Goal: Transaction & Acquisition: Purchase product/service

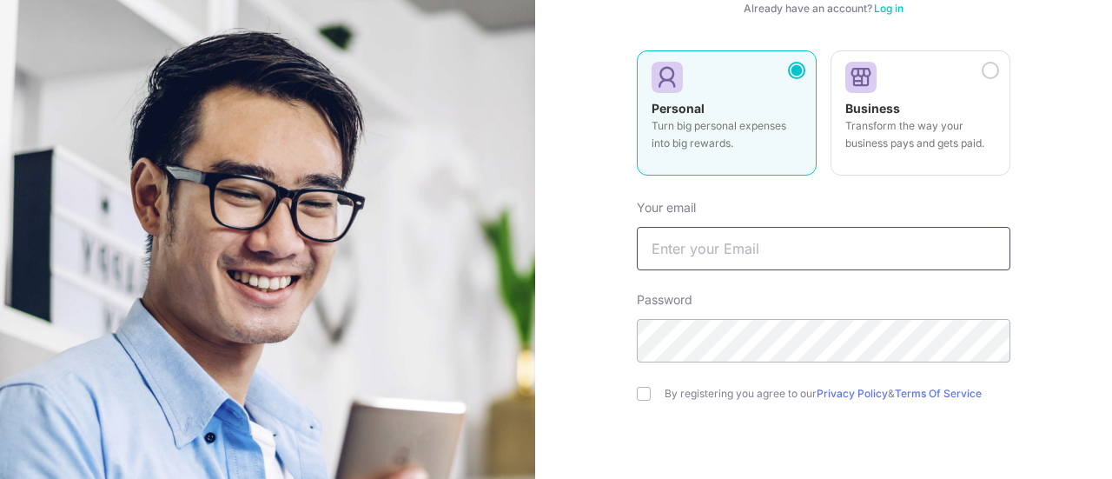
type input "[EMAIL_ADDRESS][DOMAIN_NAME]"
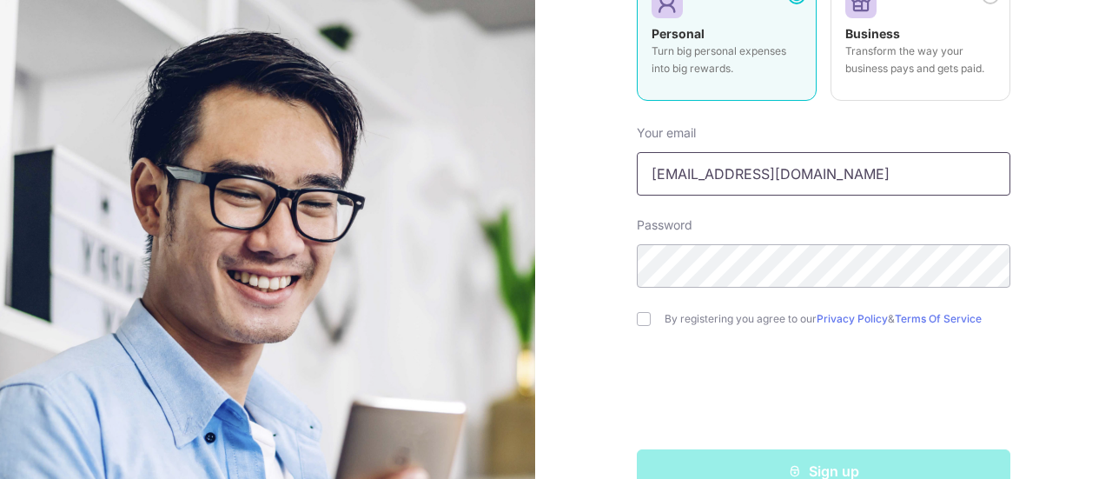
scroll to position [278, 0]
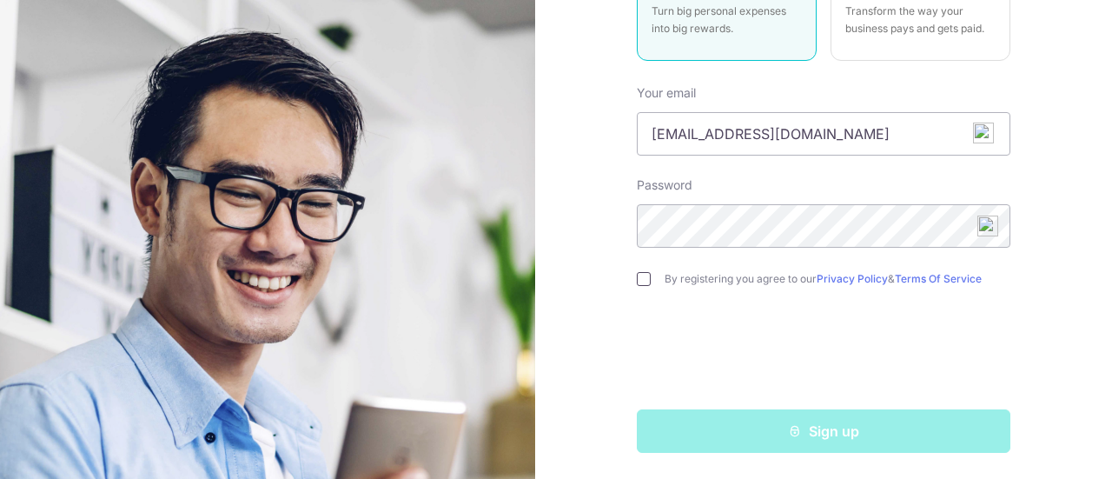
click at [642, 279] on input "checkbox" at bounding box center [644, 279] width 14 height 14
checkbox input "true"
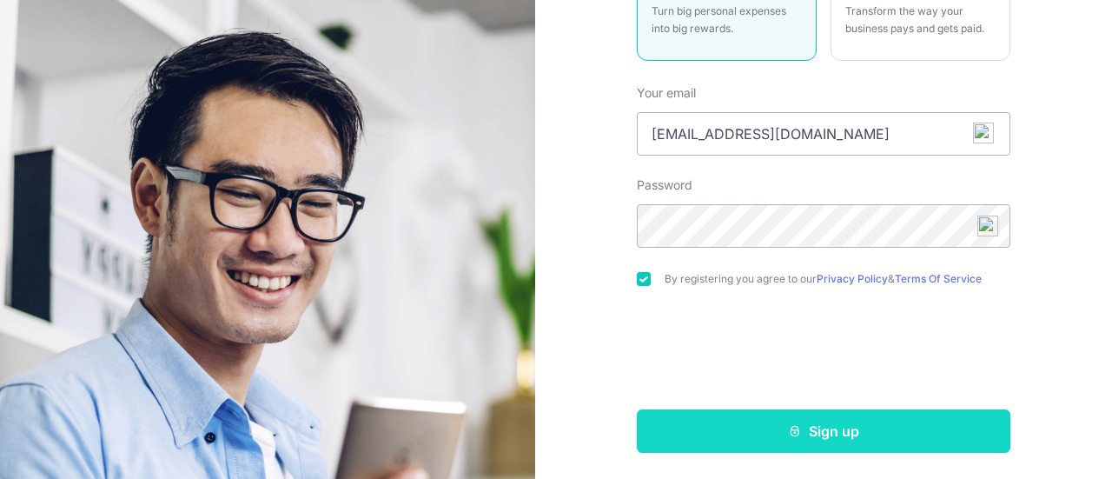
click at [772, 434] on button "Sign up" at bounding box center [824, 430] width 374 height 43
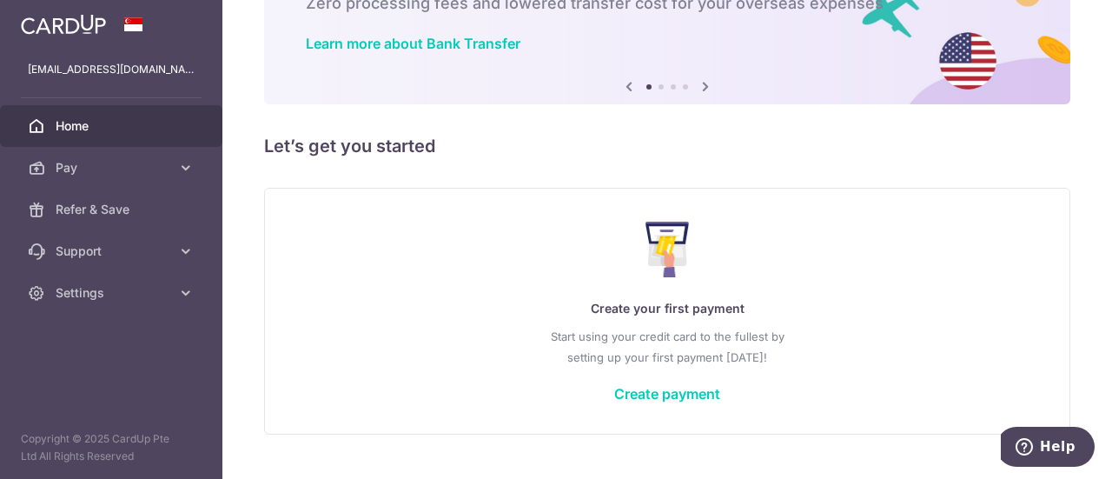
scroll to position [155, 0]
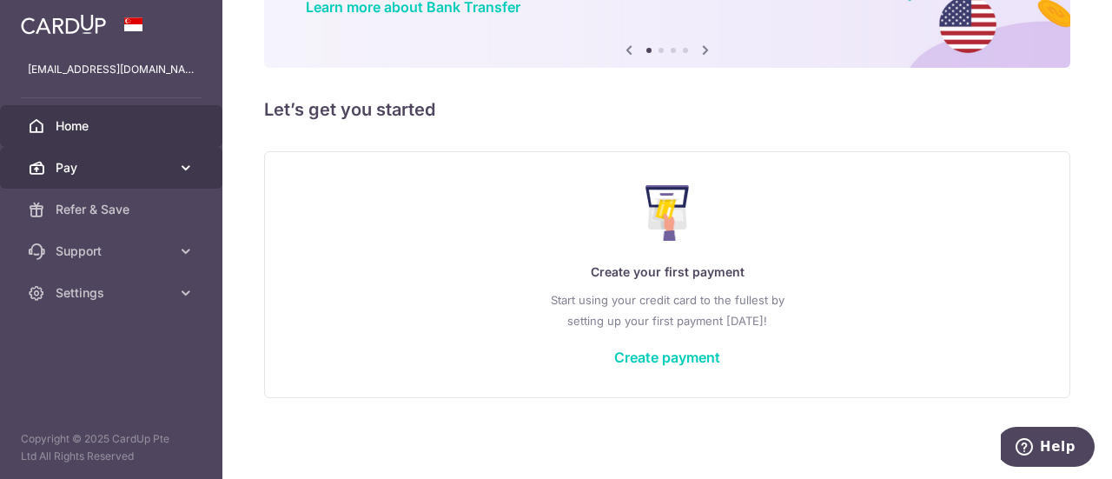
click at [177, 165] on icon at bounding box center [185, 167] width 17 height 17
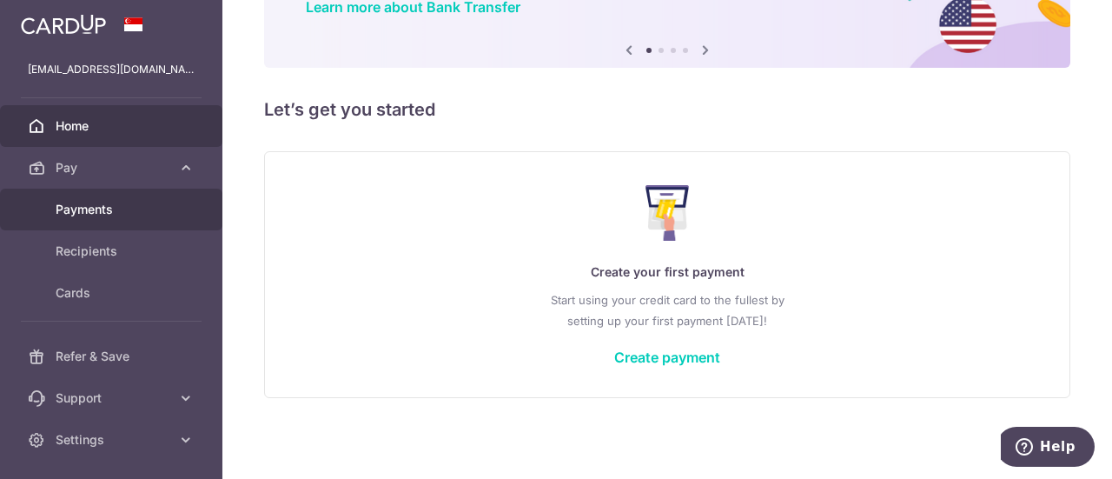
click at [114, 204] on span "Payments" at bounding box center [113, 209] width 115 height 17
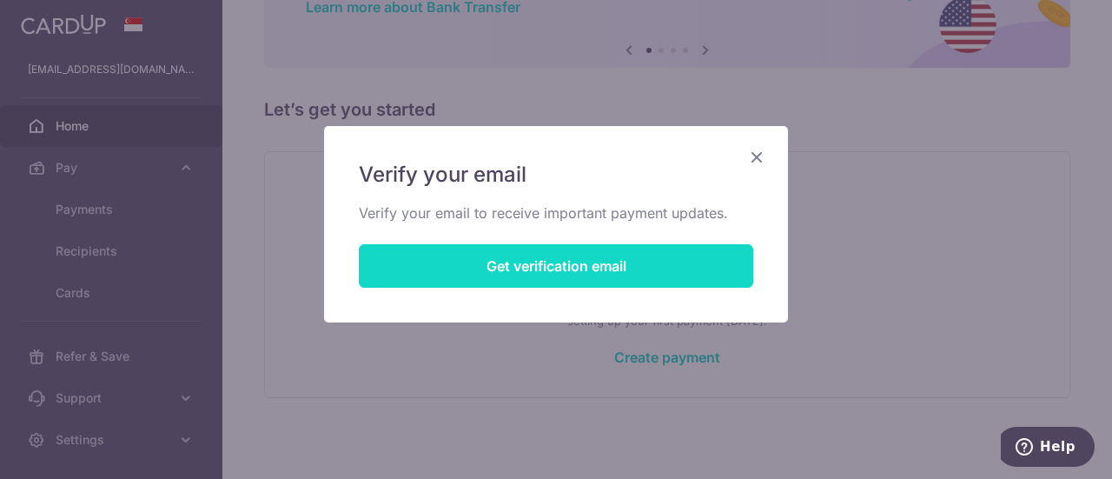
click at [587, 255] on button "Get verification email" at bounding box center [556, 265] width 394 height 43
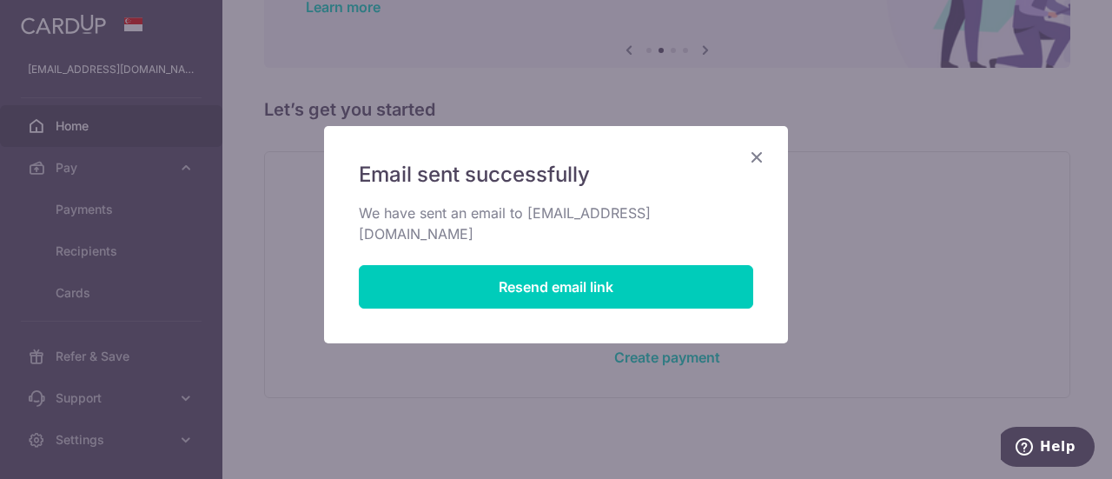
click at [770, 154] on div "Email sent successfully We have sent an email to ajayaram73@gmail.com Resend em…" at bounding box center [556, 234] width 464 height 217
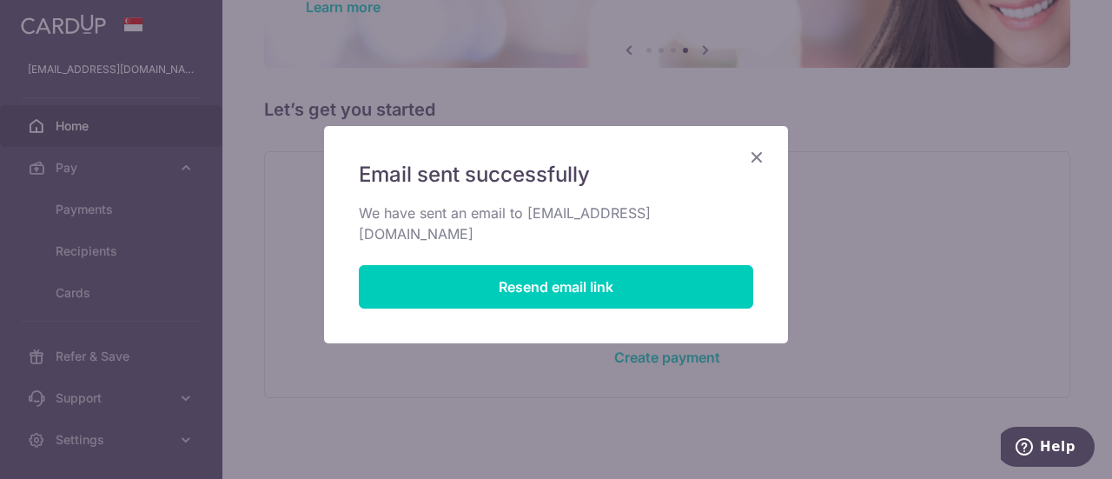
click at [749, 159] on icon "Close" at bounding box center [756, 157] width 21 height 22
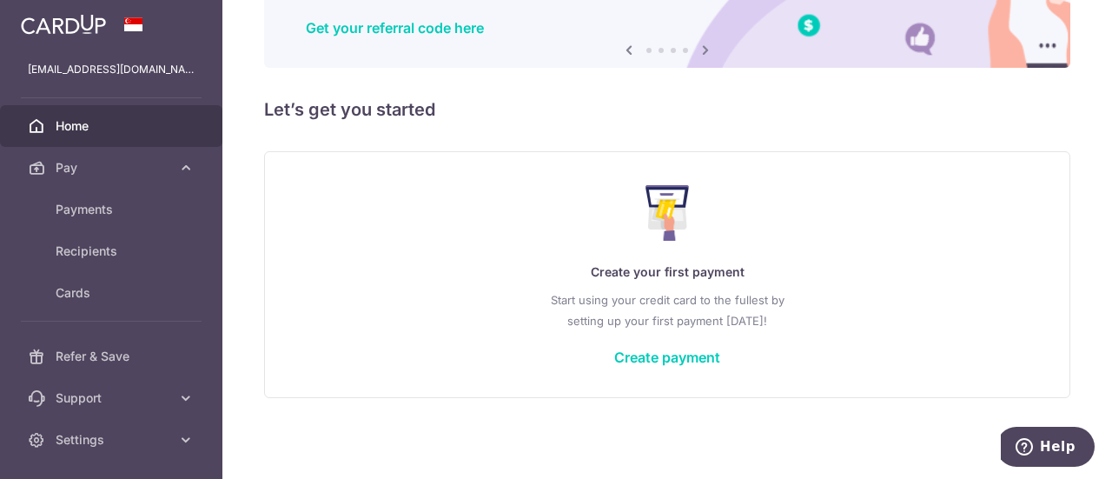
scroll to position [50, 0]
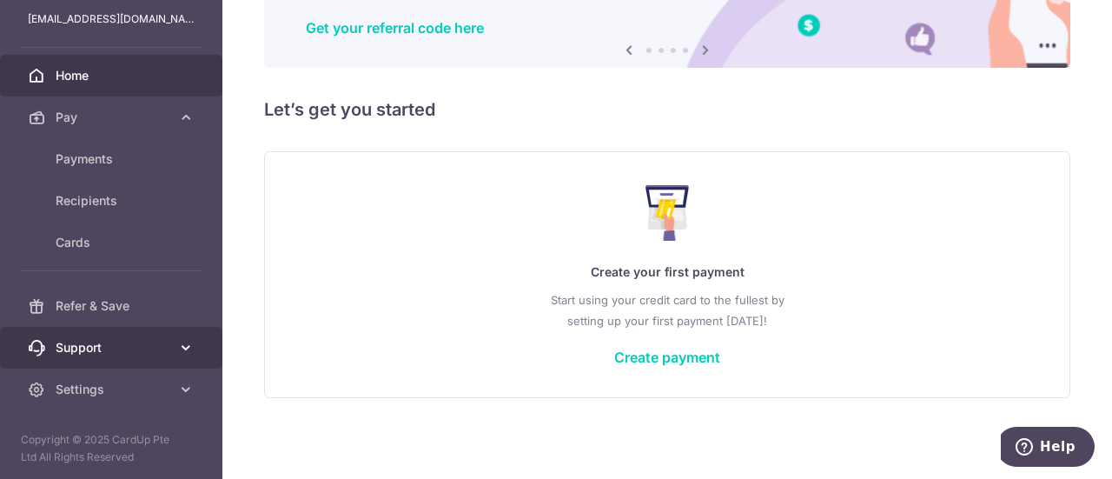
click at [83, 341] on span "Support" at bounding box center [113, 347] width 115 height 17
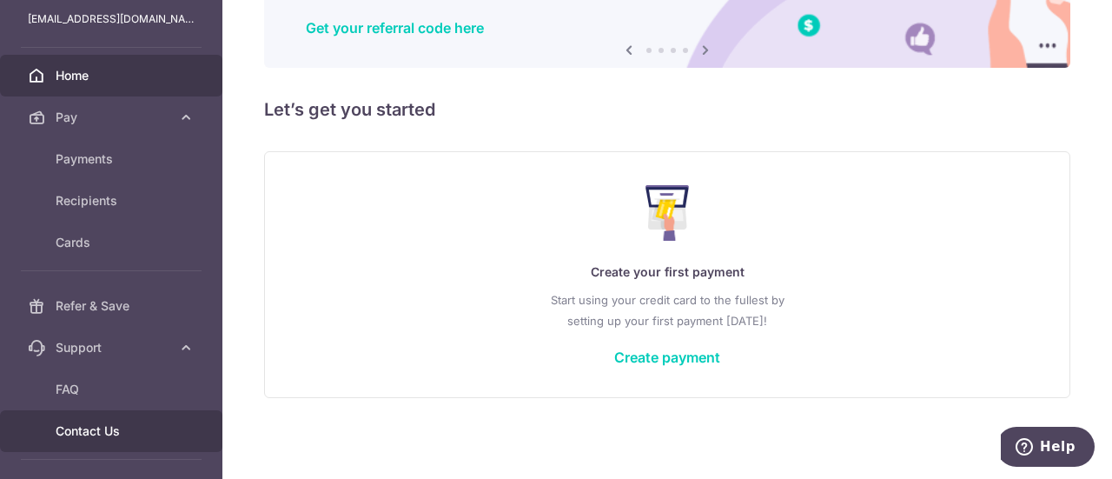
click at [87, 428] on span "Contact Us" at bounding box center [113, 430] width 115 height 17
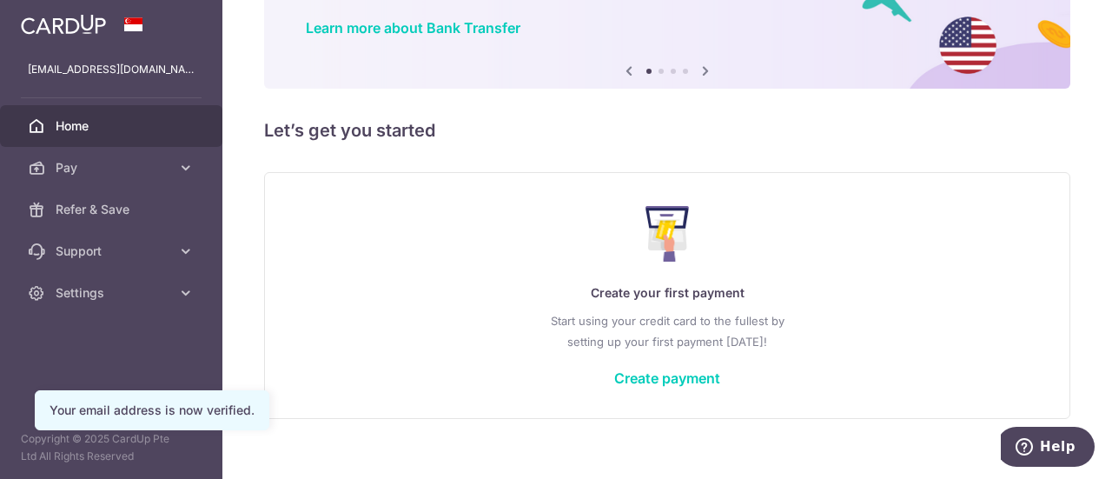
drag, startPoint x: 683, startPoint y: 371, endPoint x: 843, endPoint y: 359, distance: 160.3
click at [683, 371] on link "Create payment" at bounding box center [667, 377] width 106 height 17
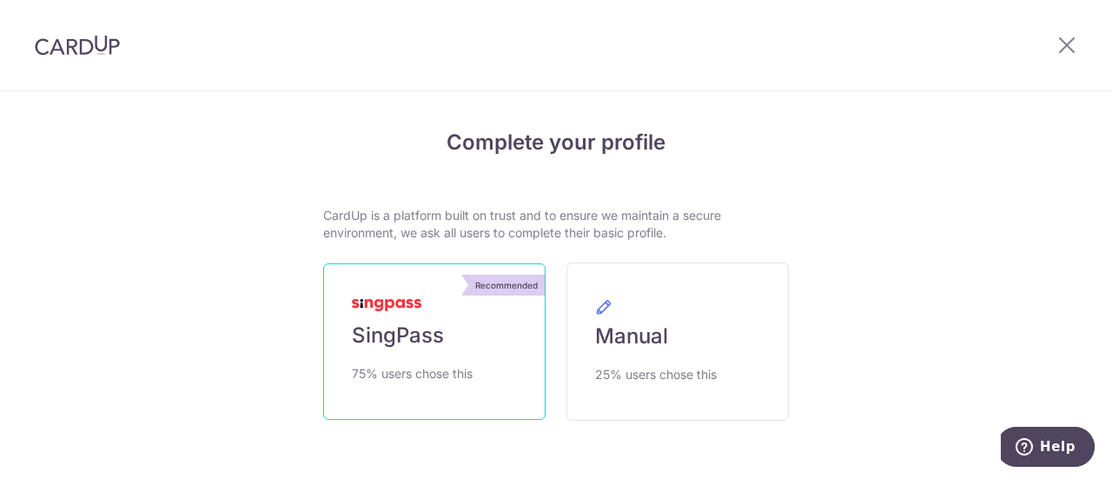
click at [396, 317] on link "Recommended SingPass 75% users chose this" at bounding box center [434, 341] width 222 height 156
click at [445, 333] on link "Recommended SingPass 75% users chose this" at bounding box center [434, 341] width 222 height 156
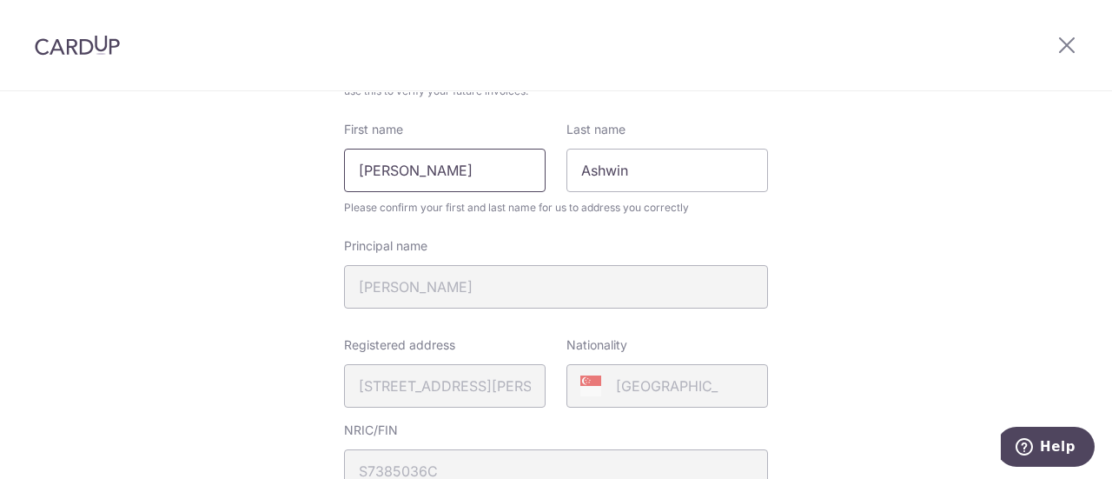
drag, startPoint x: 424, startPoint y: 173, endPoint x: 319, endPoint y: 172, distance: 105.1
type input "Ashwin"
type input "Jayaram"
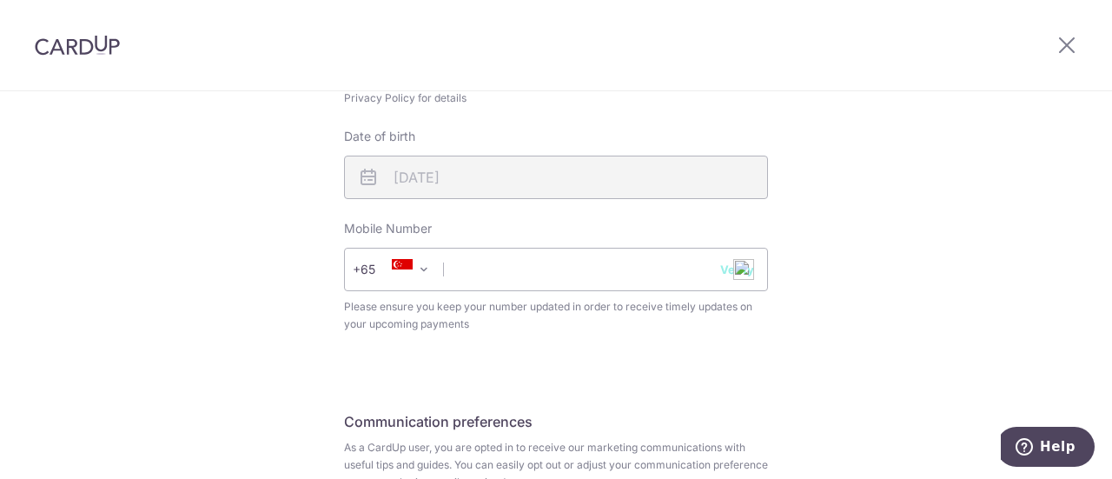
scroll to position [642, 0]
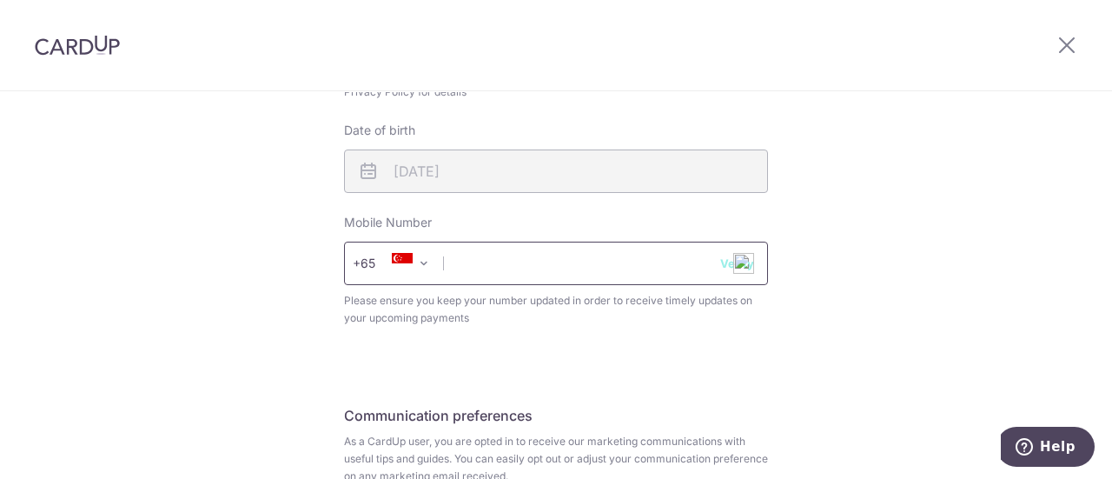
click at [514, 256] on input "text" at bounding box center [556, 263] width 424 height 43
type input "98203369"
click at [141, 189] on div "Review your details Your Details Please provide your full name as per your NRIC…" at bounding box center [556, 47] width 1112 height 1195
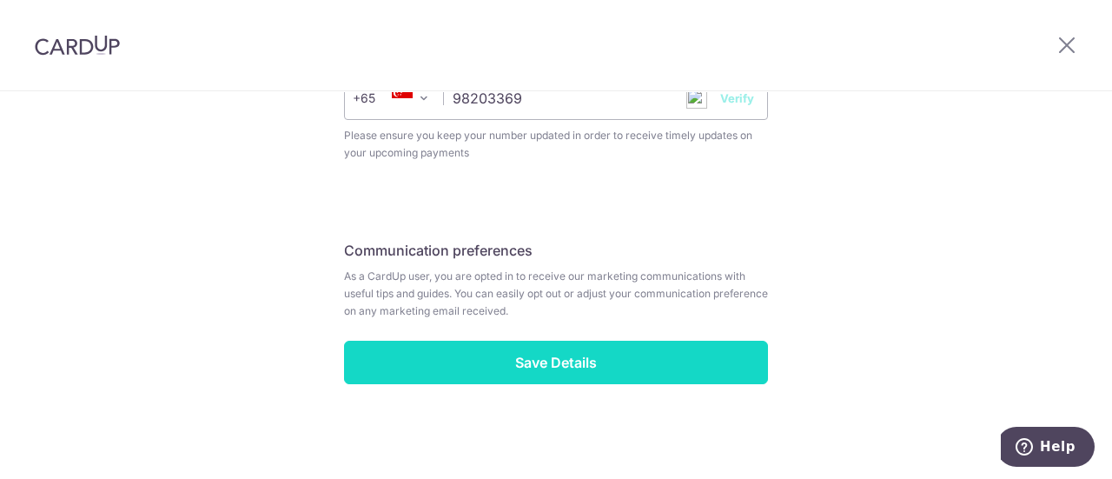
click at [518, 362] on input "Save Details" at bounding box center [556, 362] width 424 height 43
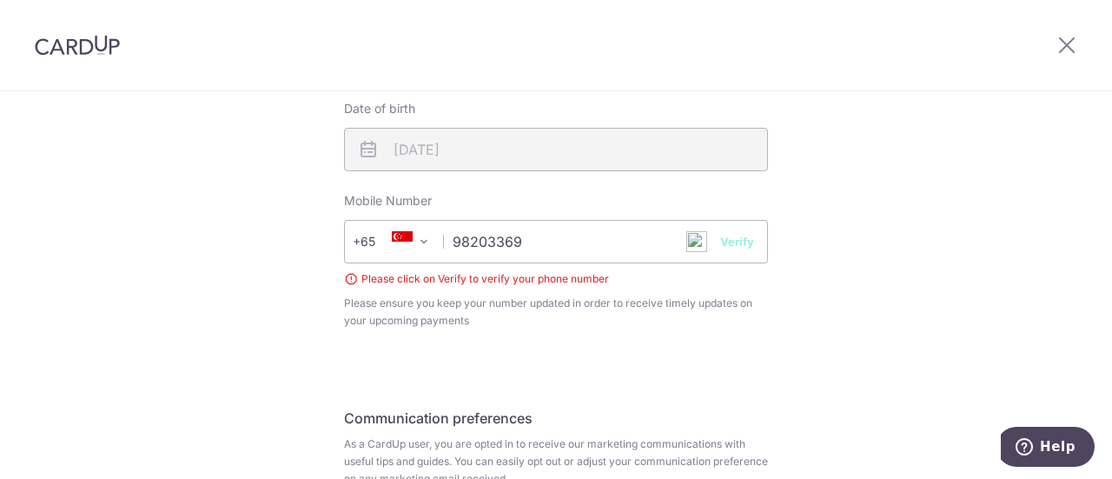
click at [740, 242] on button "Verify" at bounding box center [737, 241] width 34 height 17
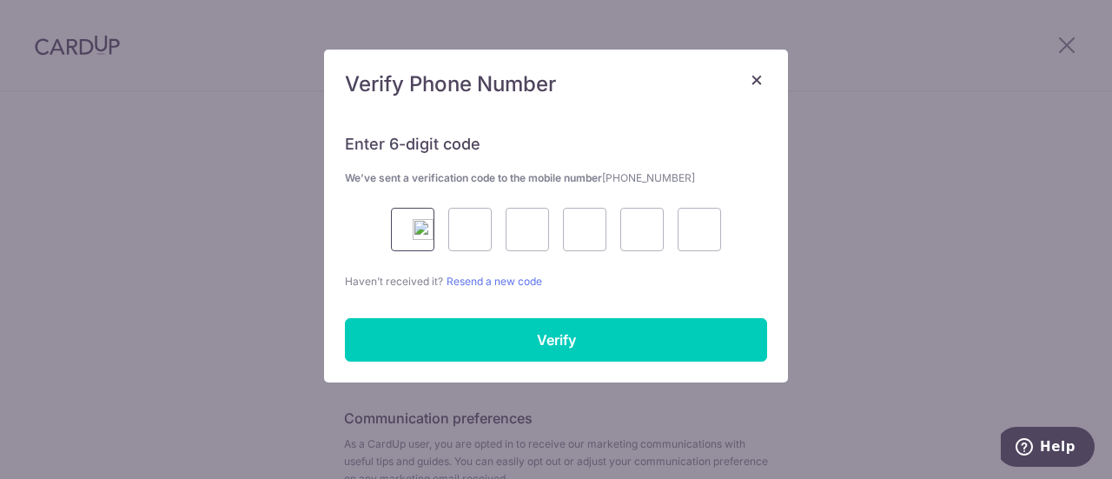
click at [401, 236] on input "text" at bounding box center [412, 229] width 43 height 43
type input "7"
click at [472, 234] on input "text" at bounding box center [469, 229] width 43 height 43
type input "3"
type input "9"
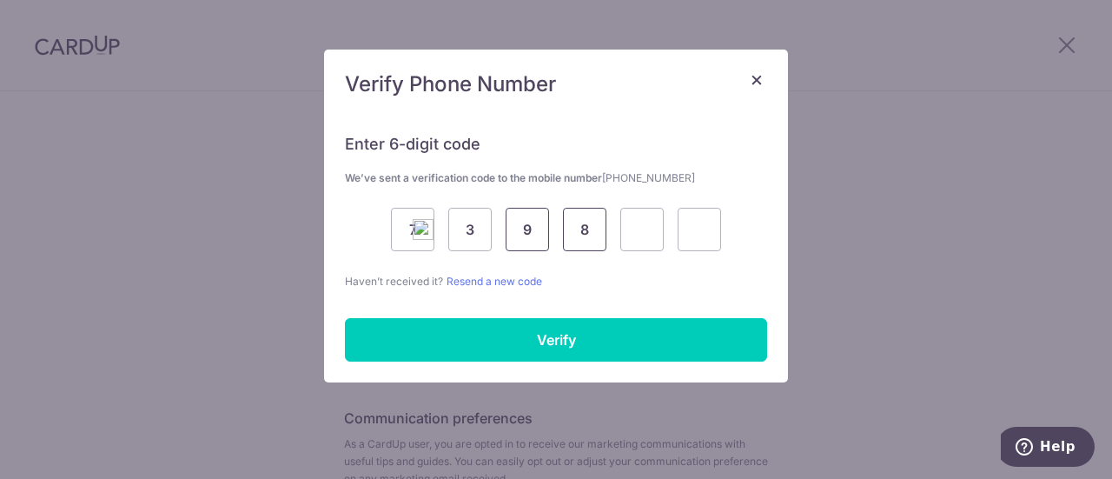
type input "8"
type input "7"
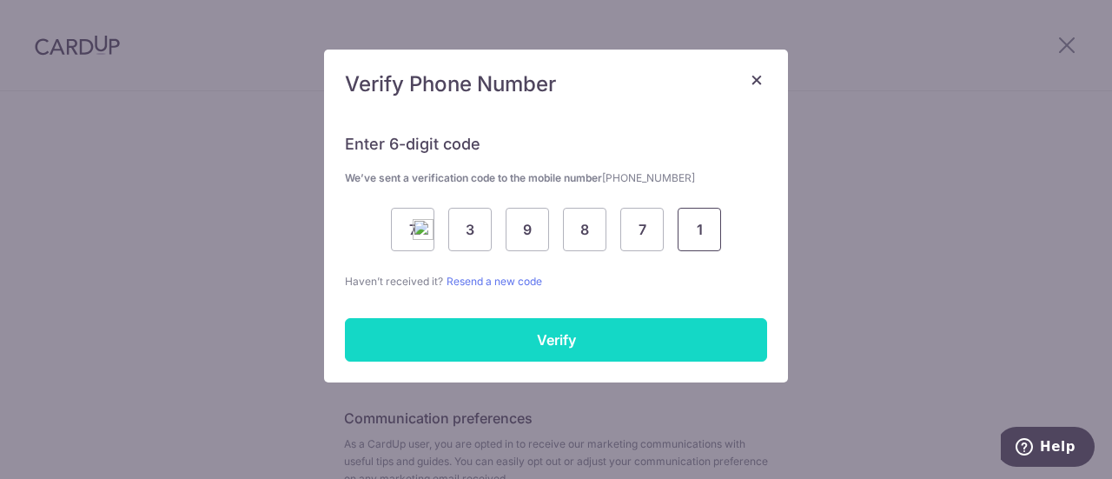
type input "1"
click at [554, 340] on input "Verify" at bounding box center [556, 339] width 422 height 43
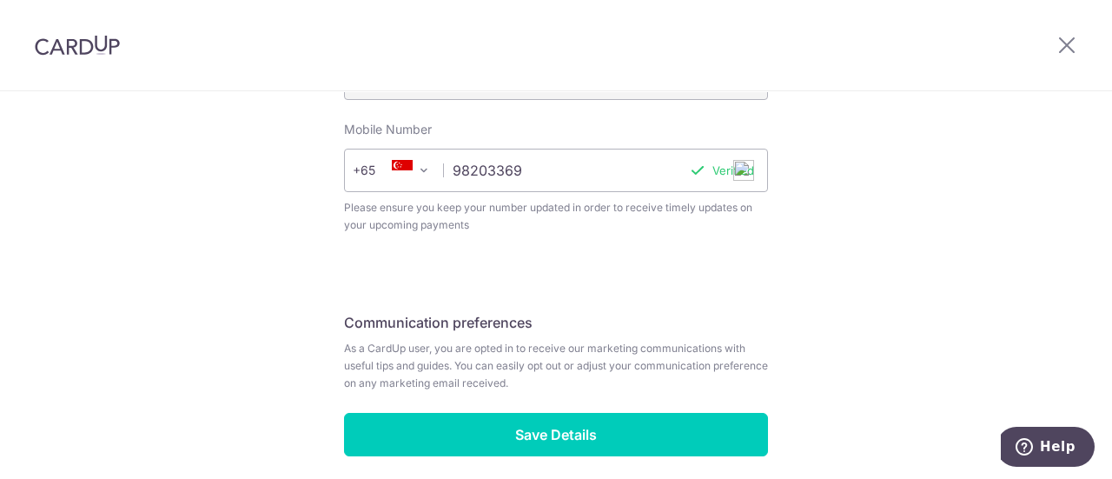
scroll to position [807, 0]
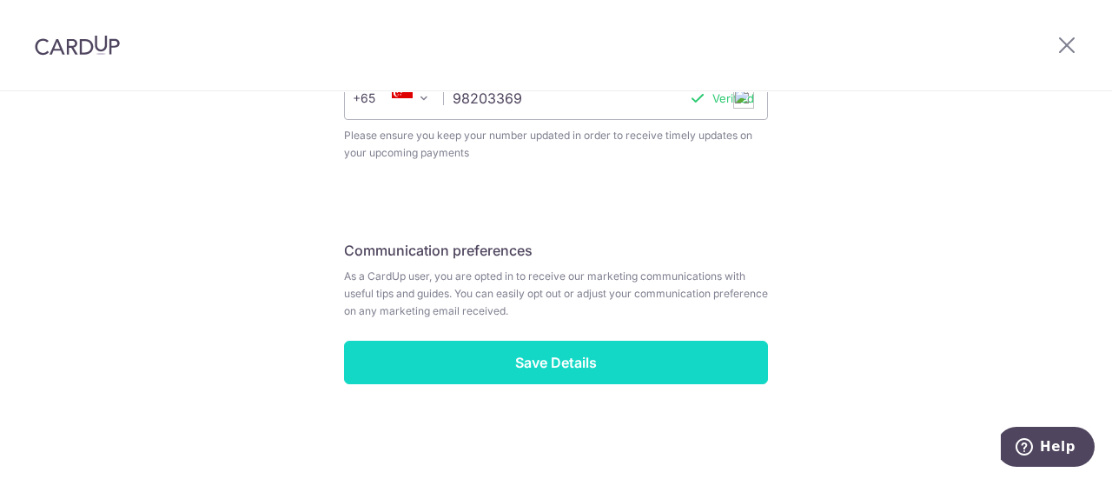
click at [560, 365] on input "Save Details" at bounding box center [556, 362] width 424 height 43
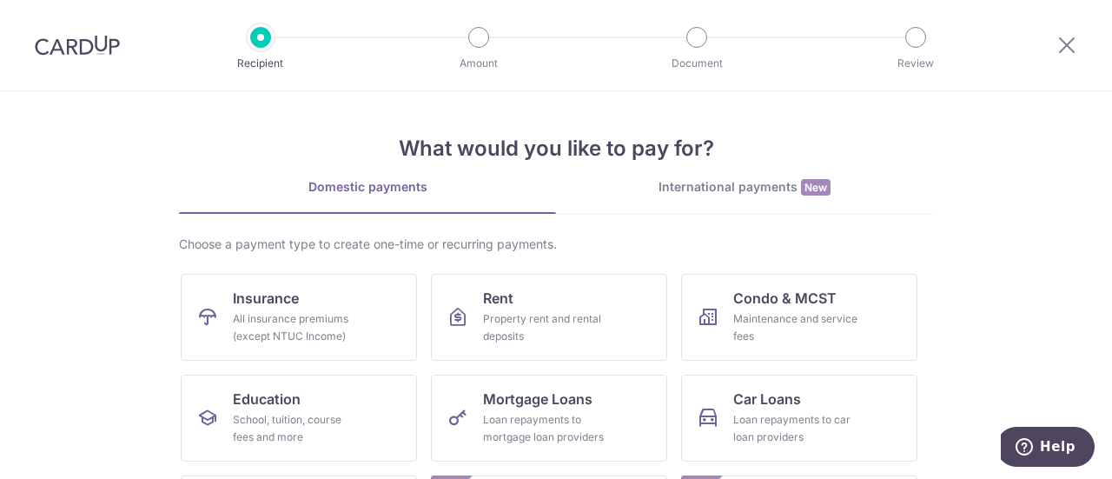
scroll to position [165, 0]
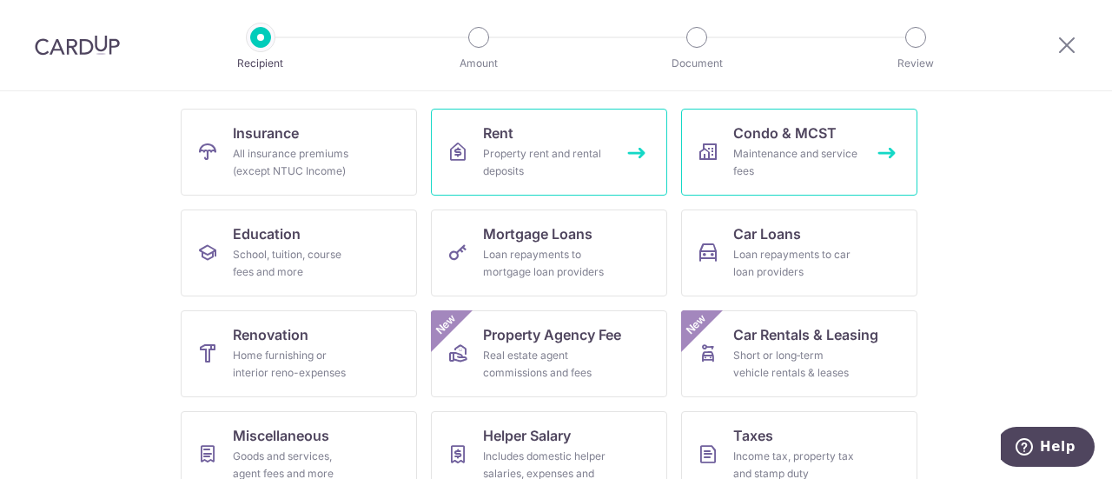
drag, startPoint x: 578, startPoint y: 153, endPoint x: 758, endPoint y: 175, distance: 181.2
click at [578, 153] on div "Property rent and rental deposits" at bounding box center [545, 162] width 125 height 35
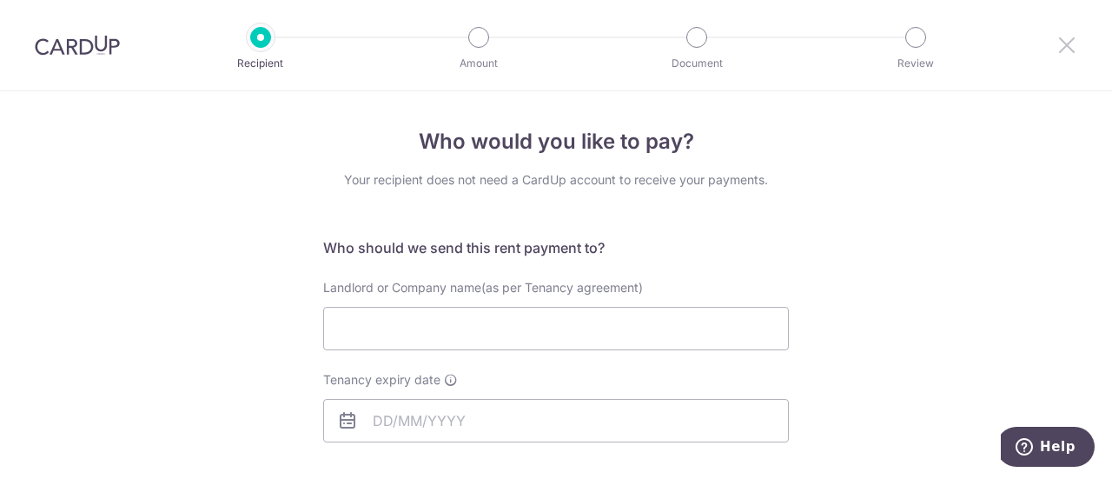
drag, startPoint x: 1073, startPoint y: 42, endPoint x: 634, endPoint y: 86, distance: 441.0
click at [1073, 42] on icon at bounding box center [1067, 45] width 21 height 22
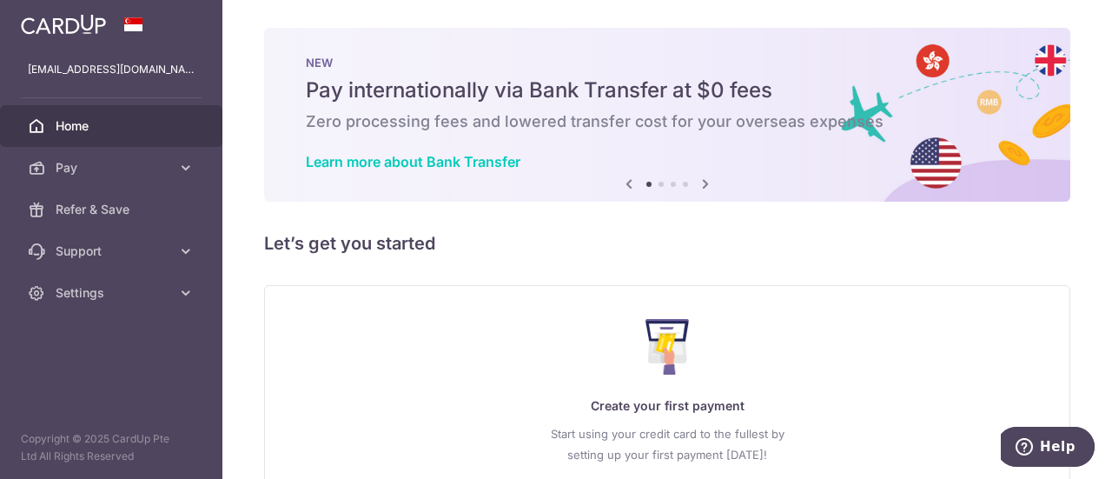
scroll to position [134, 0]
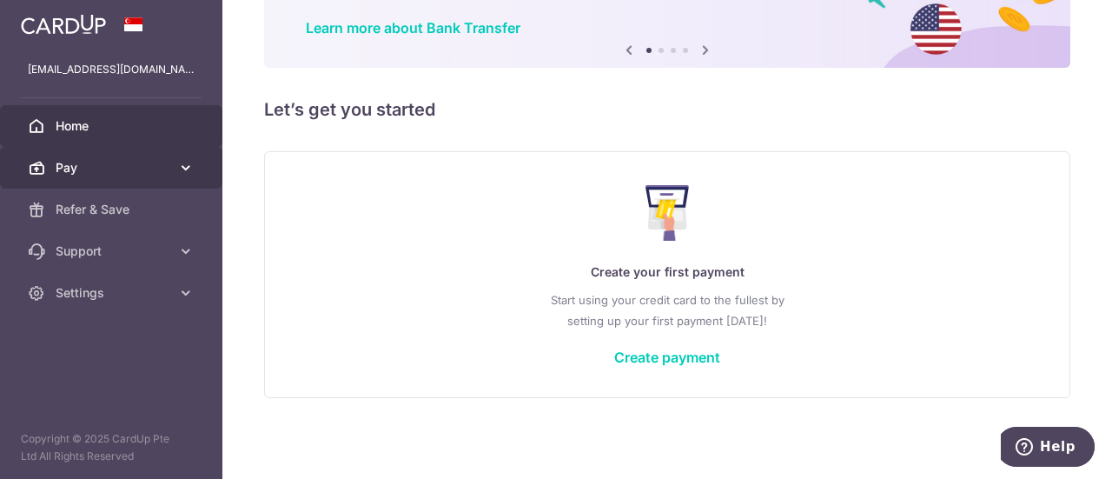
click at [189, 157] on link "Pay" at bounding box center [111, 168] width 222 height 42
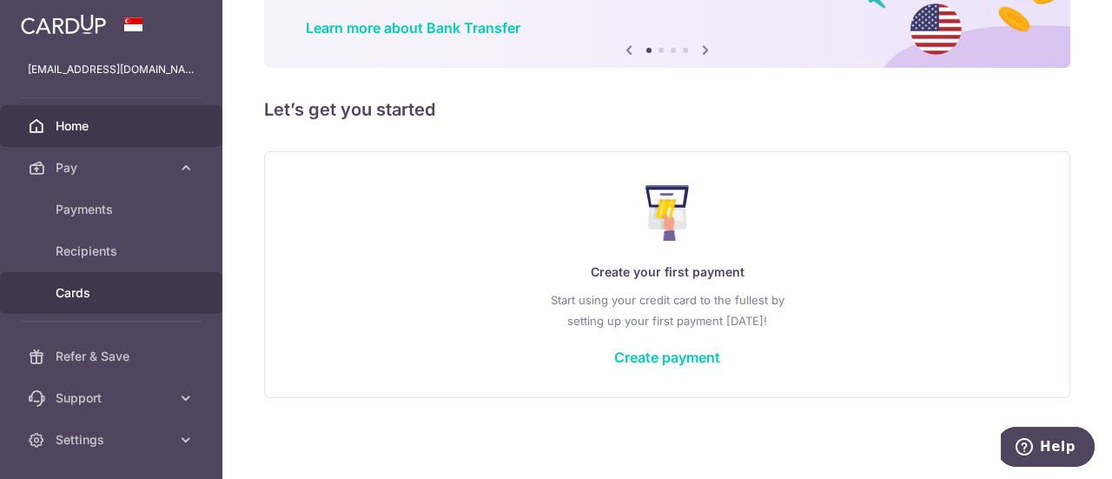
click at [74, 300] on span "Cards" at bounding box center [113, 292] width 115 height 17
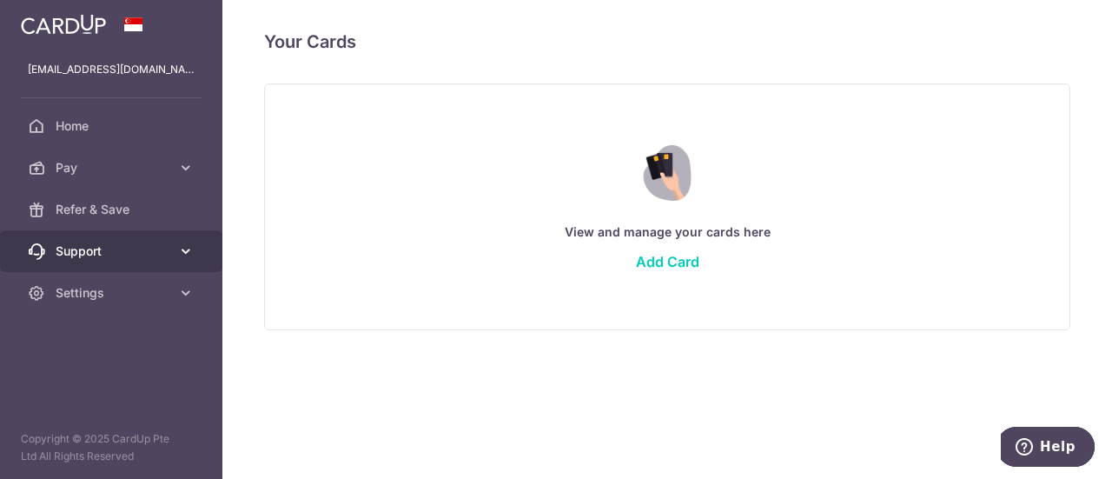
click at [116, 249] on span "Support" at bounding box center [113, 250] width 115 height 17
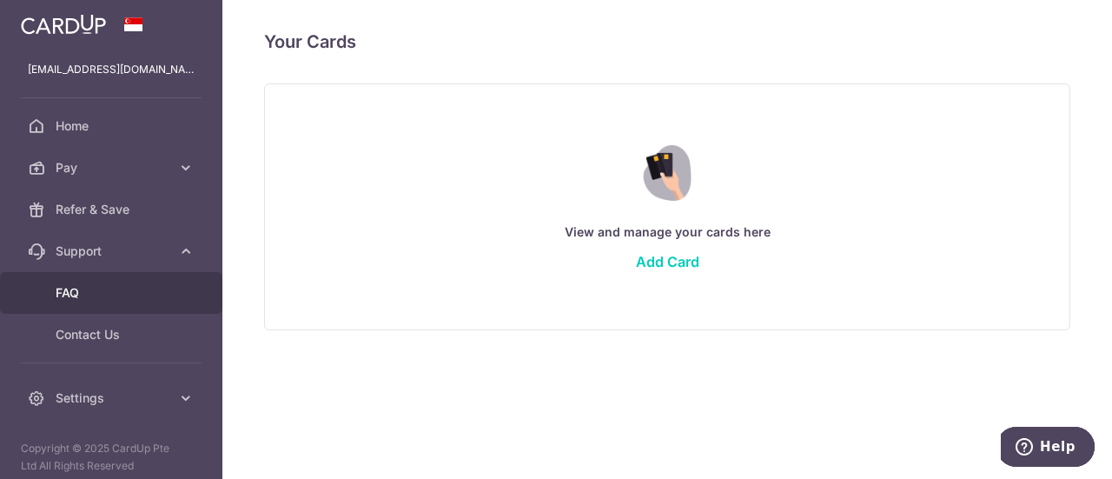
click at [97, 288] on span "FAQ" at bounding box center [113, 292] width 115 height 17
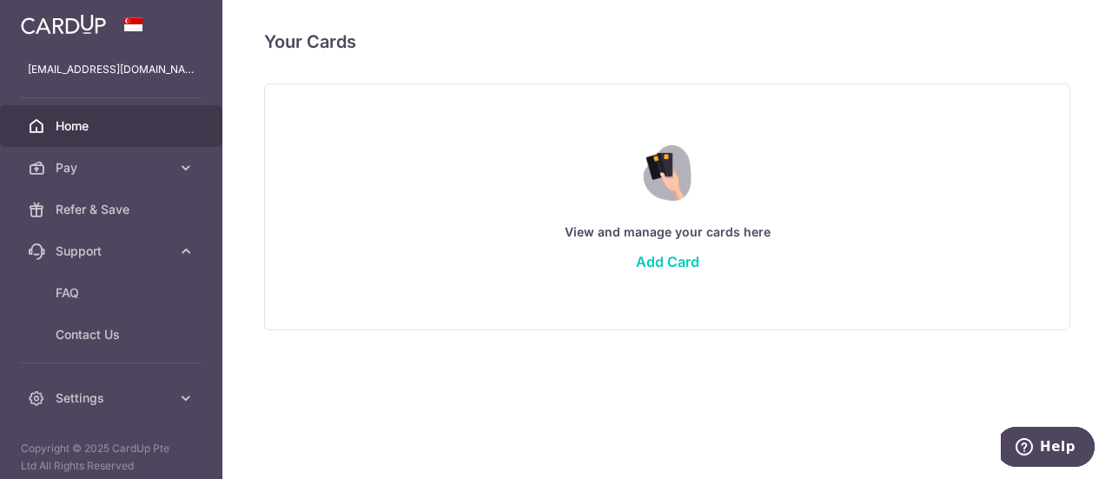
drag, startPoint x: 99, startPoint y: 118, endPoint x: 120, endPoint y: 125, distance: 22.0
click at [99, 118] on span "Home" at bounding box center [113, 125] width 115 height 17
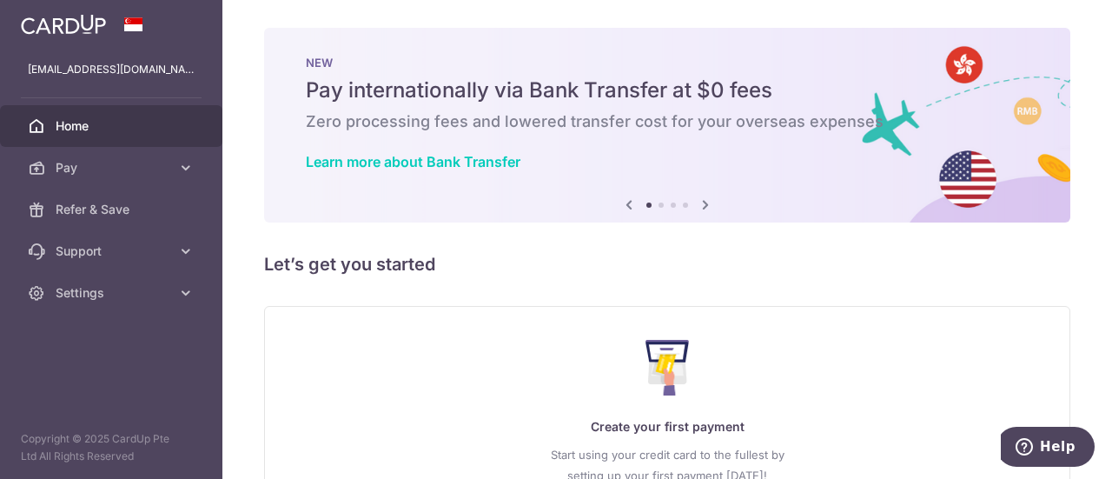
click at [704, 203] on icon at bounding box center [705, 205] width 21 height 22
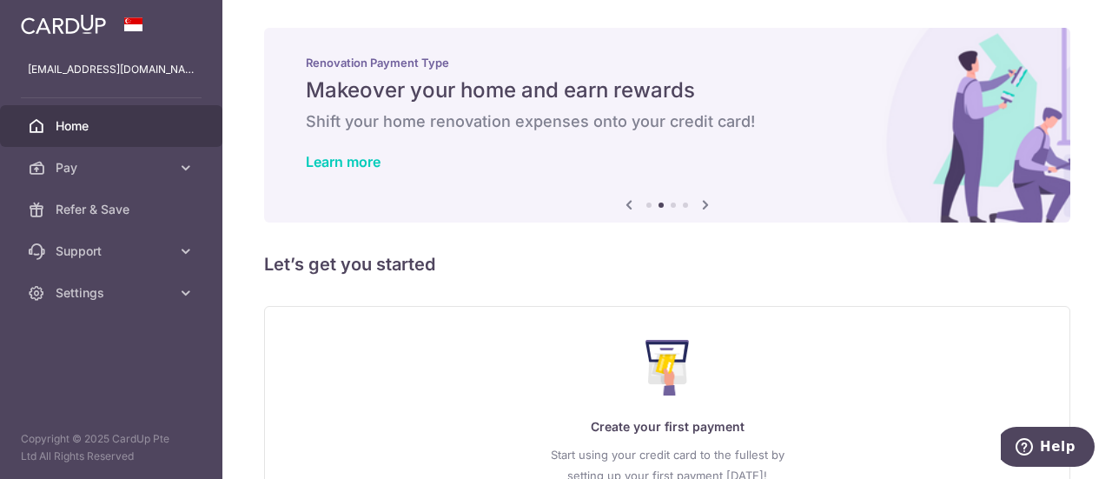
click at [704, 204] on icon at bounding box center [705, 205] width 21 height 22
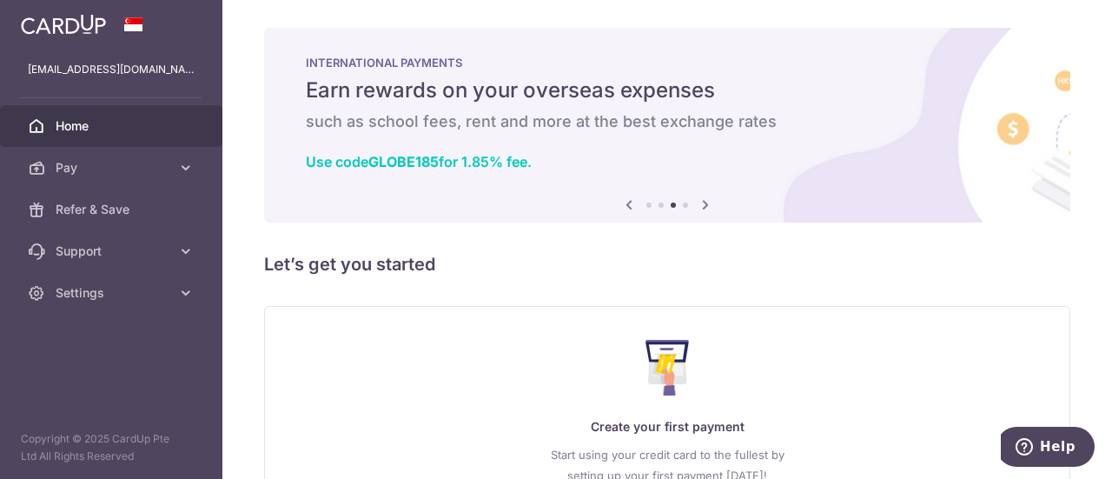
click at [704, 204] on icon at bounding box center [705, 205] width 21 height 22
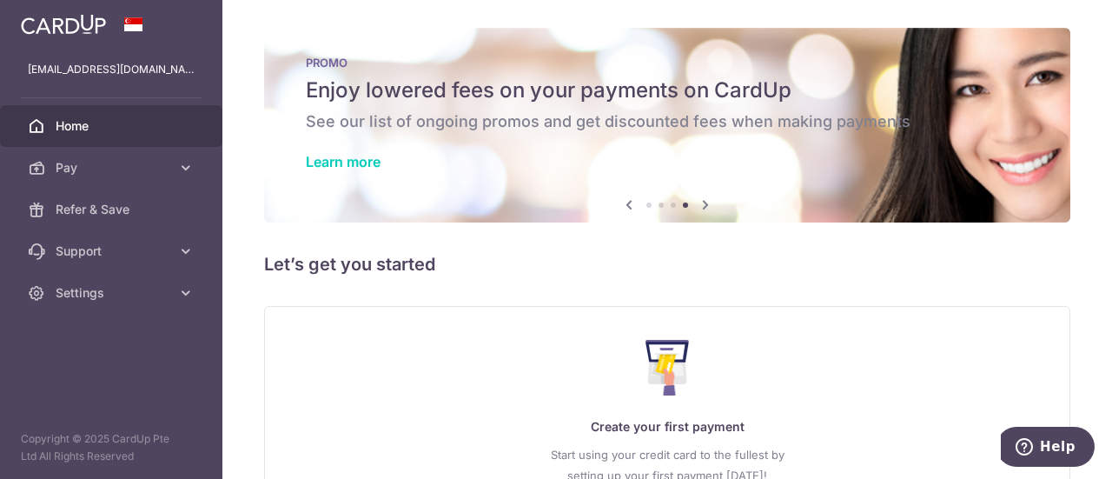
scroll to position [155, 0]
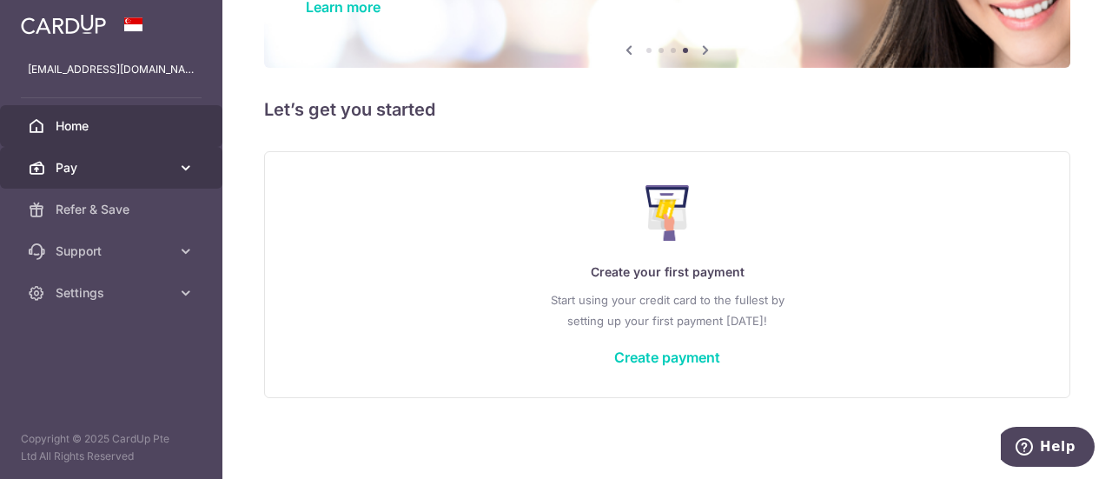
click at [165, 163] on span "Pay" at bounding box center [113, 167] width 115 height 17
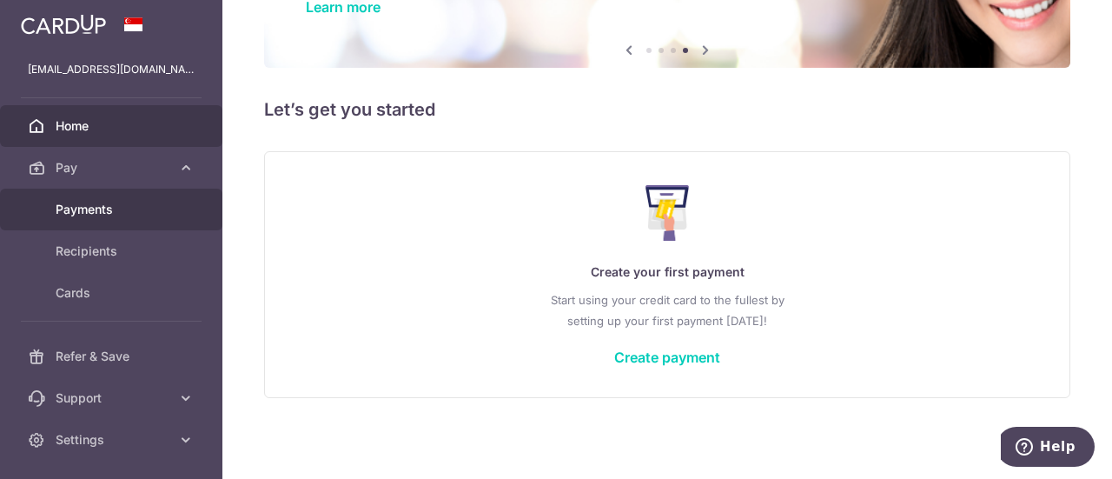
click at [110, 207] on span "Payments" at bounding box center [113, 209] width 115 height 17
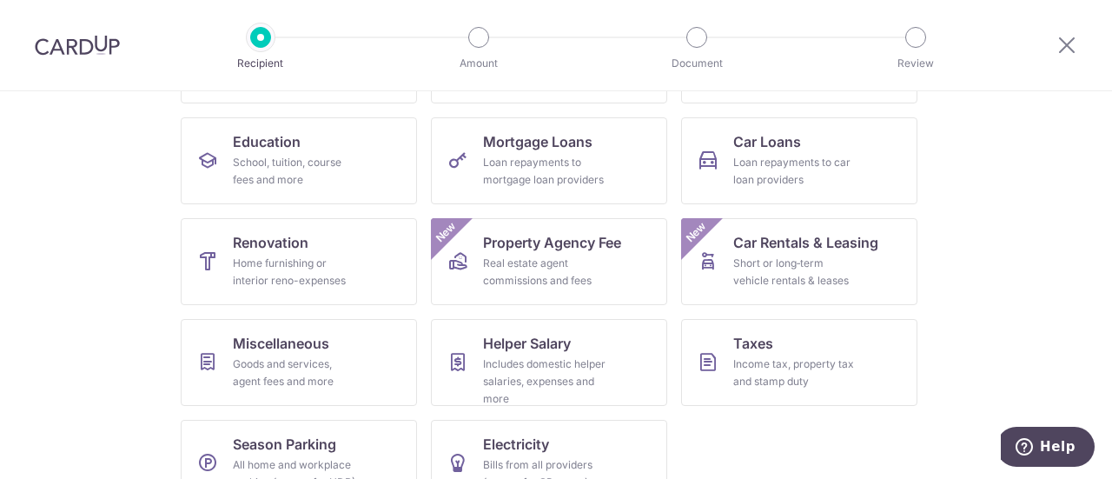
scroll to position [297, 0]
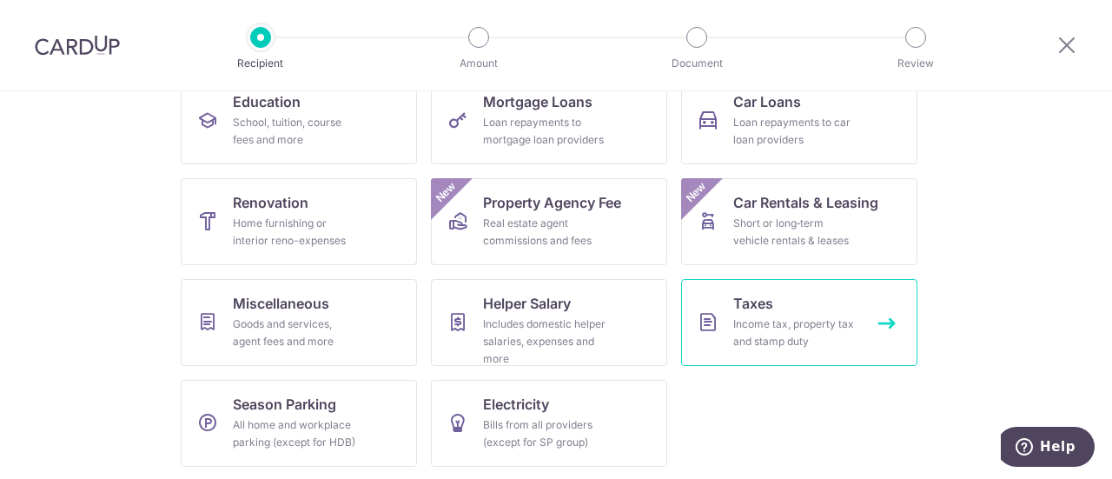
drag, startPoint x: 758, startPoint y: 299, endPoint x: 1111, endPoint y: 296, distance: 353.7
click at [758, 299] on span "Taxes" at bounding box center [753, 303] width 40 height 21
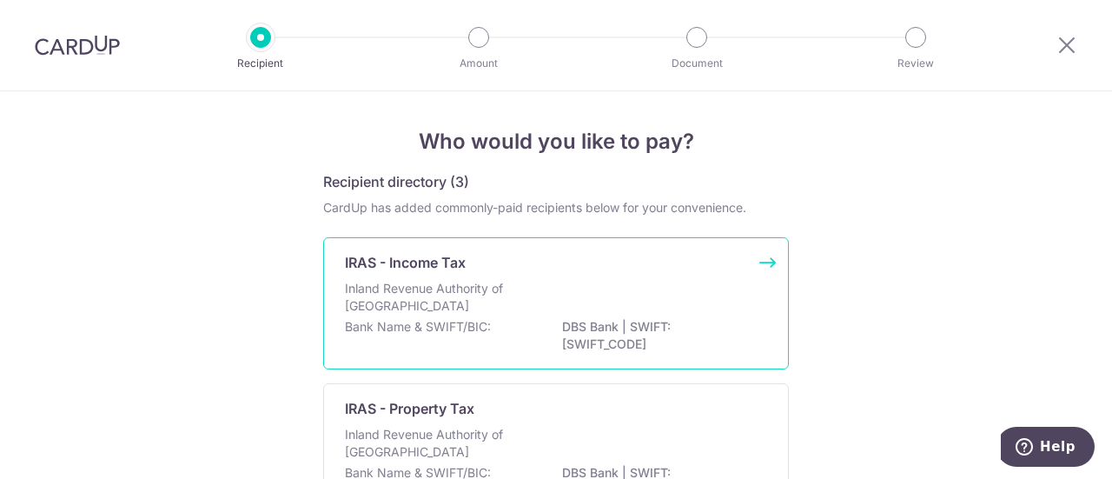
click at [516, 298] on p "Inland Revenue Authority of [GEOGRAPHIC_DATA]" at bounding box center [437, 297] width 184 height 35
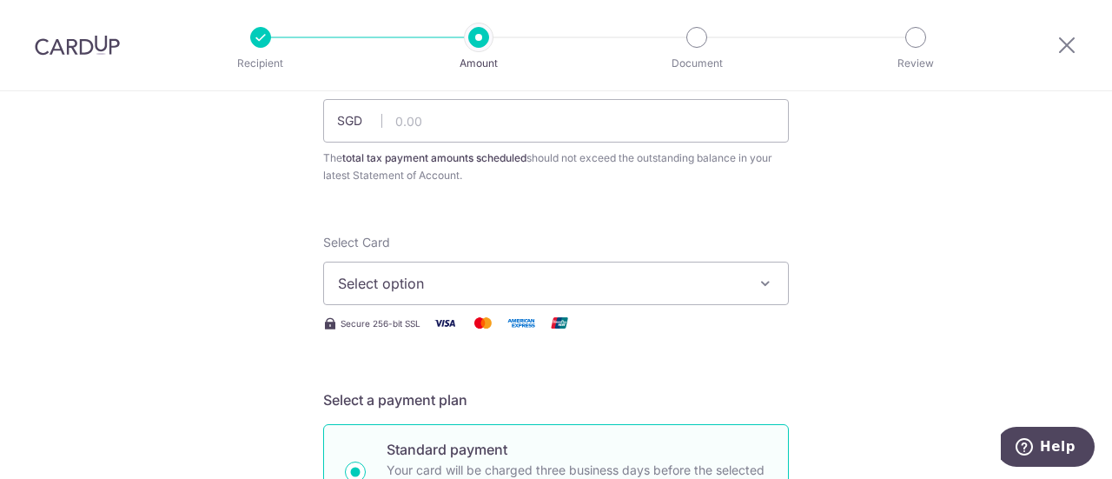
scroll to position [136, 0]
click at [758, 283] on icon "button" at bounding box center [765, 281] width 17 height 17
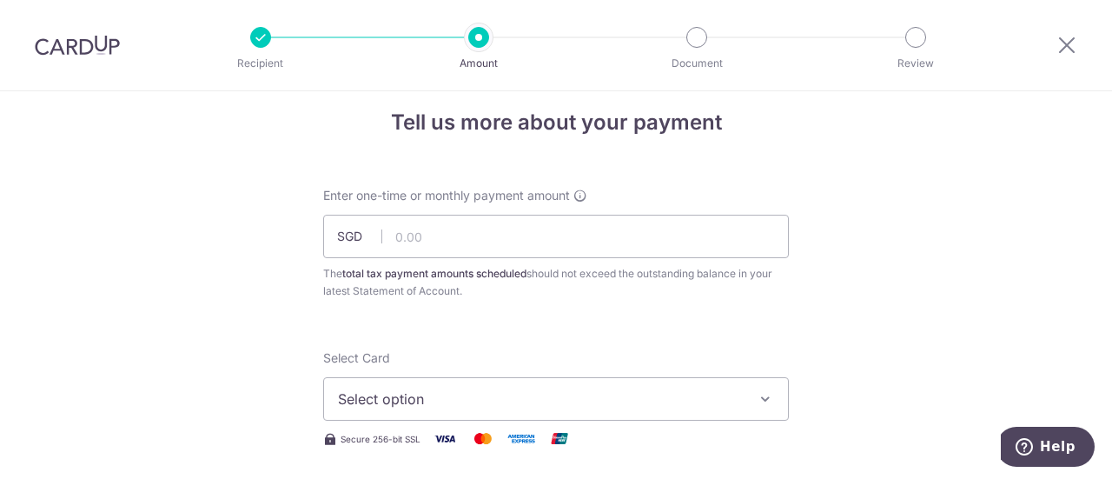
scroll to position [0, 0]
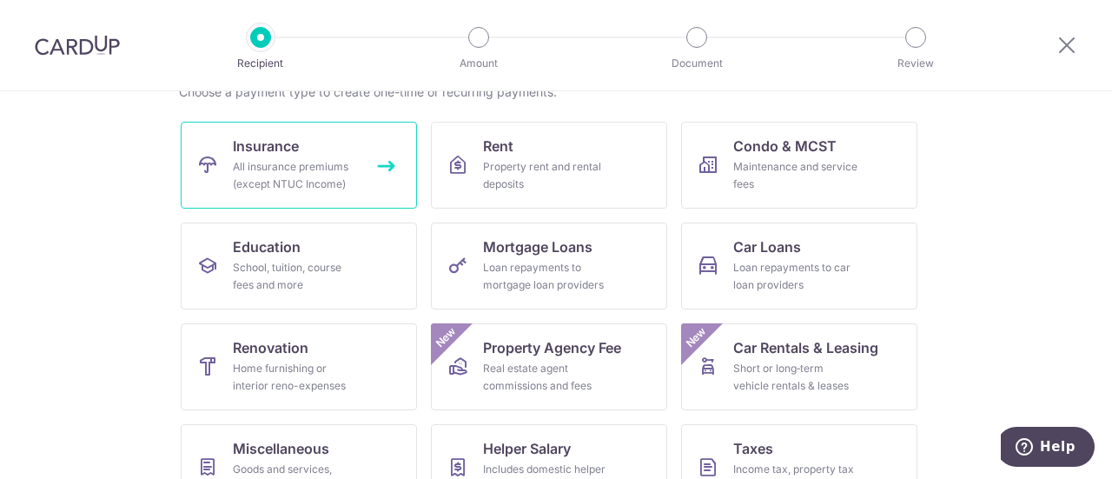
drag, startPoint x: 320, startPoint y: 161, endPoint x: 1045, endPoint y: 215, distance: 727.5
click at [320, 161] on div "All insurance premiums (except NTUC Income)" at bounding box center [295, 175] width 125 height 35
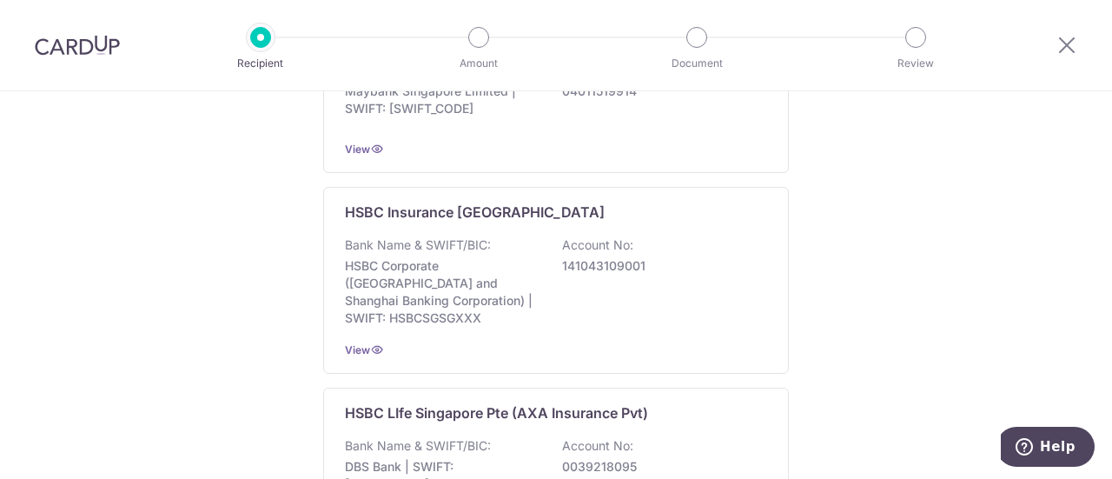
scroll to position [1132, 0]
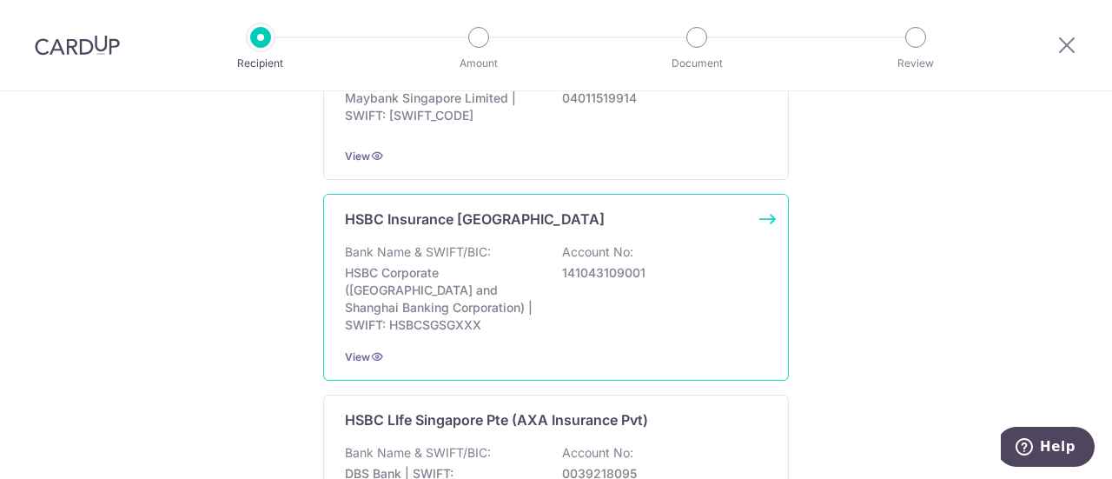
click at [388, 324] on div "HSBC Insurance Singapore Bank Name & SWIFT/BIC: HSBC Corporate (Hongkong and Sh…" at bounding box center [556, 287] width 466 height 187
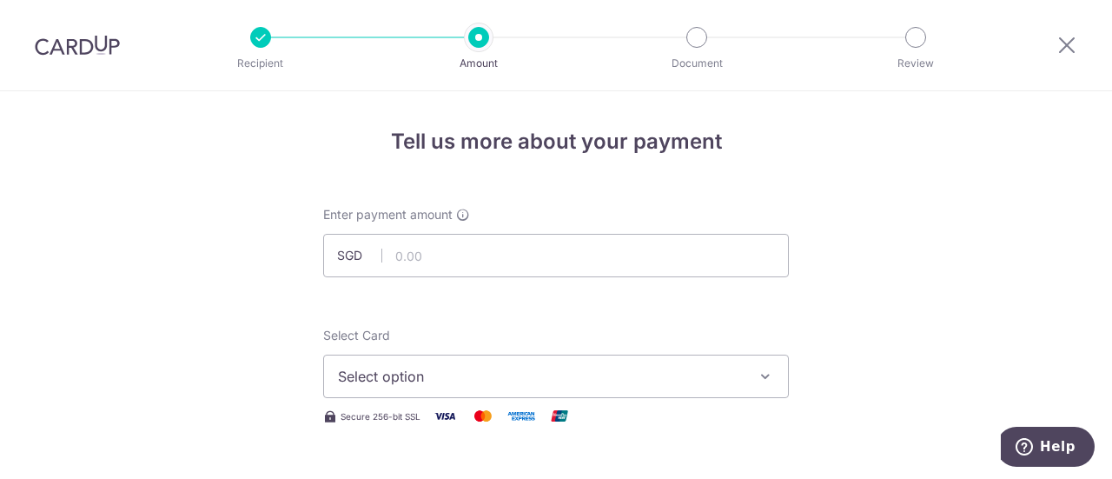
click at [339, 247] on span "SGD" at bounding box center [359, 255] width 45 height 17
click at [344, 252] on span "SGD" at bounding box center [359, 255] width 45 height 17
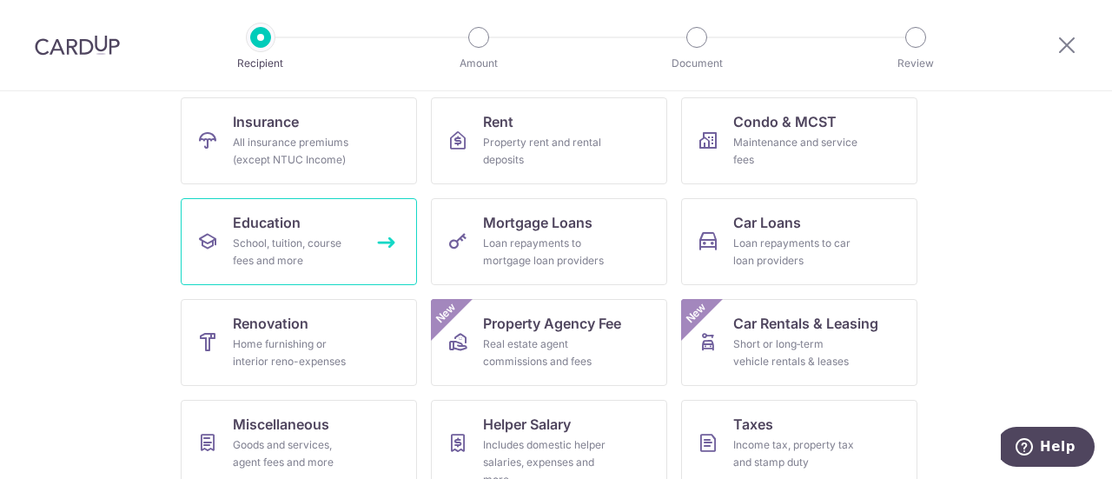
click at [323, 249] on div "School, tuition, course fees and more" at bounding box center [295, 252] width 125 height 35
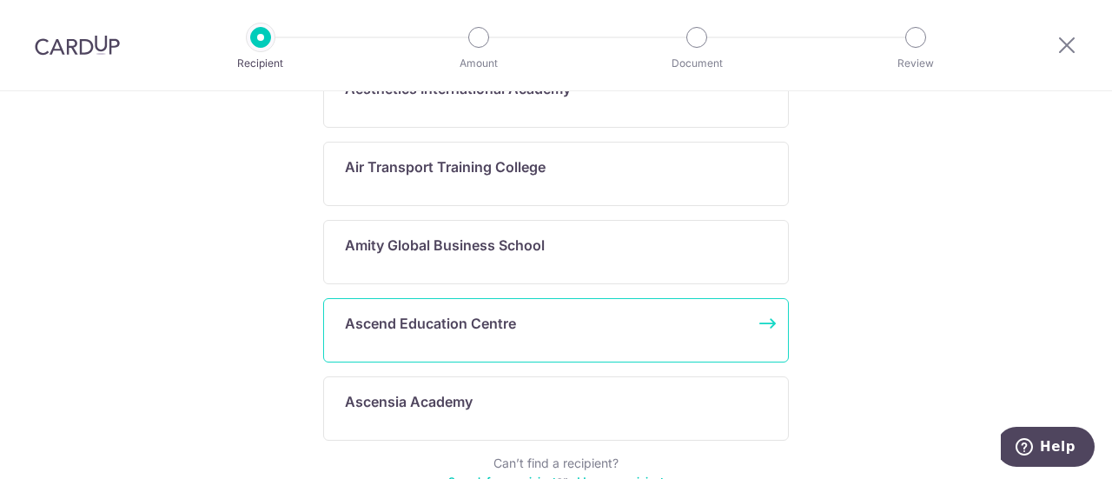
scroll to position [1106, 0]
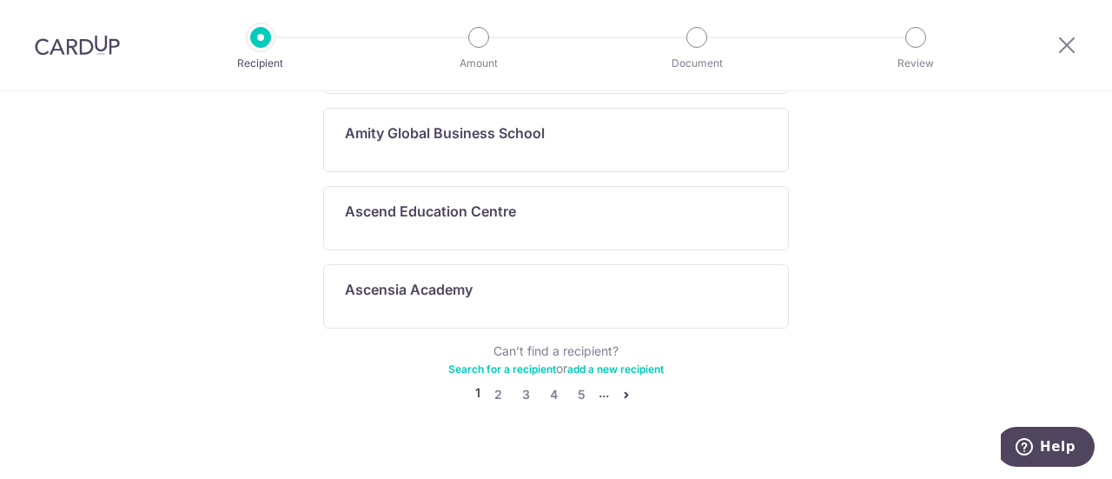
click at [527, 362] on link "Search for a recipient" at bounding box center [502, 368] width 108 height 13
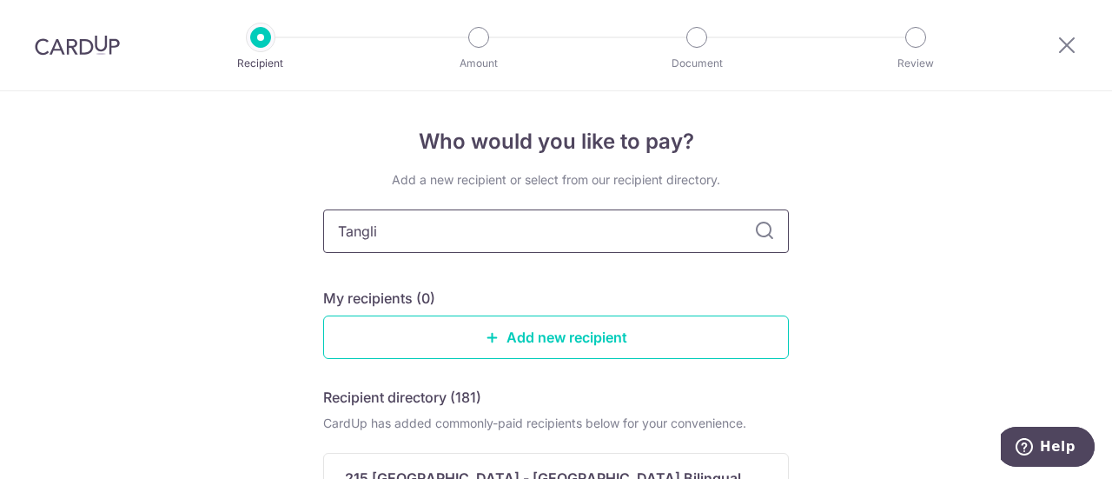
type input "Tanglin"
click at [759, 229] on icon at bounding box center [764, 231] width 21 height 21
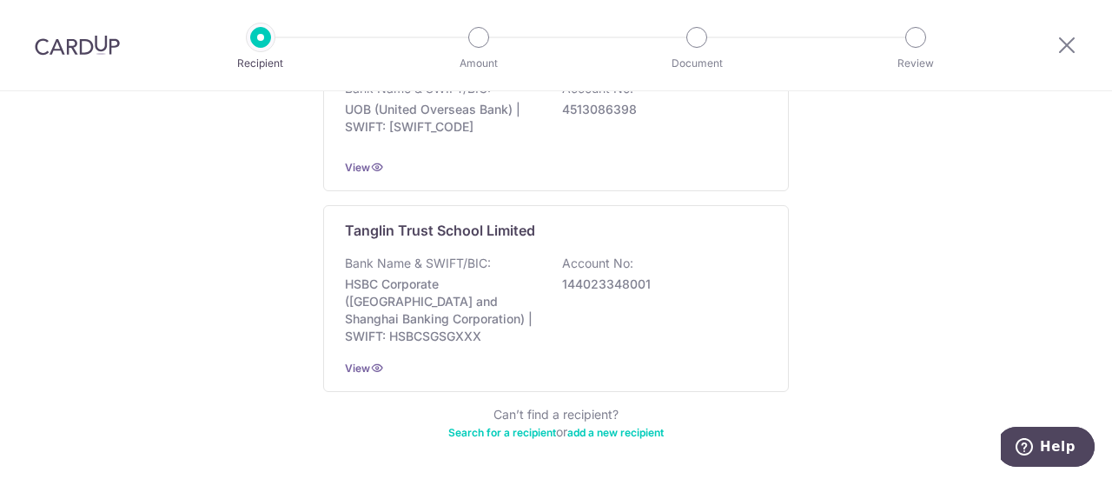
scroll to position [466, 0]
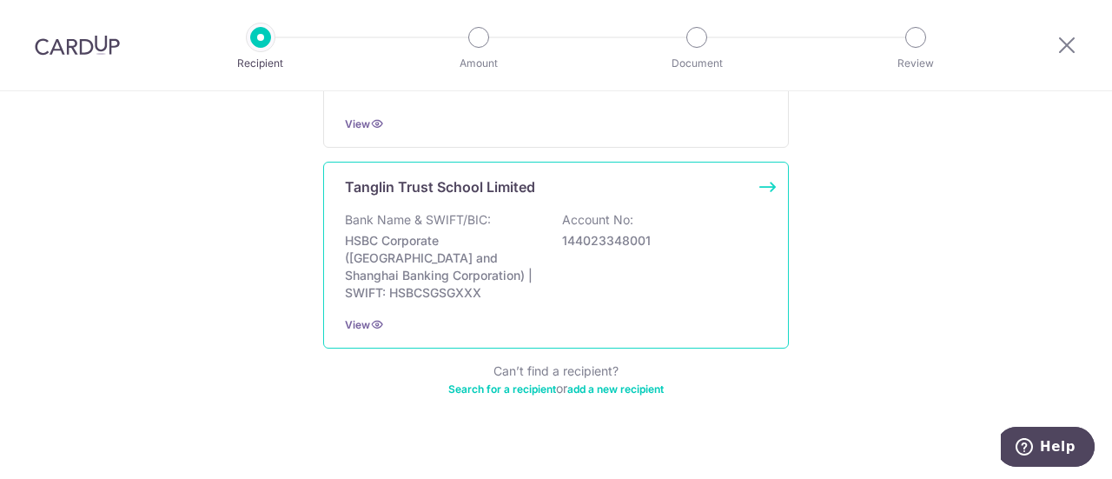
click at [447, 250] on p "HSBC Corporate ([GEOGRAPHIC_DATA] and Shanghai Banking Corporation) | SWIFT: HS…" at bounding box center [442, 267] width 195 height 70
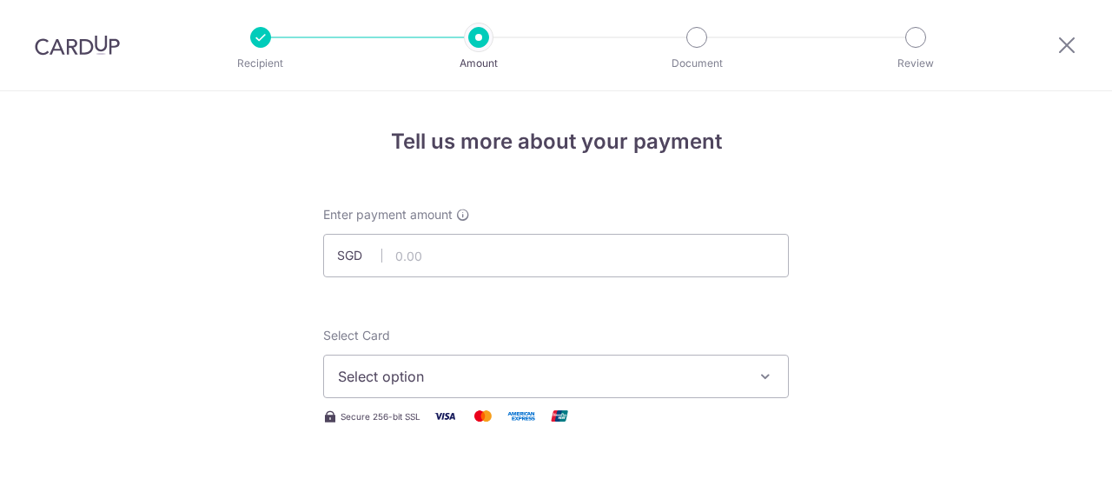
click at [737, 366] on span "Select option" at bounding box center [540, 376] width 405 height 21
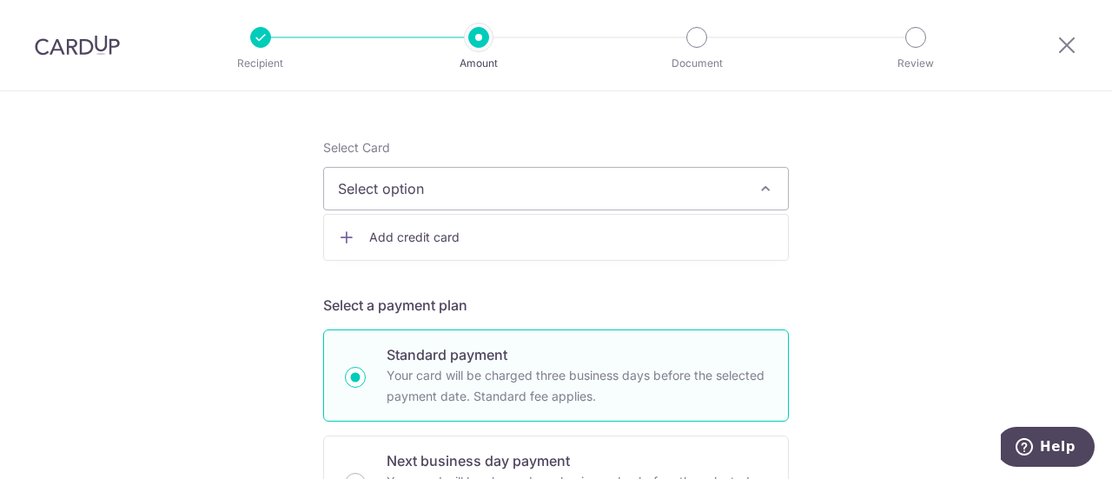
click at [737, 186] on span "Select option" at bounding box center [540, 188] width 405 height 21
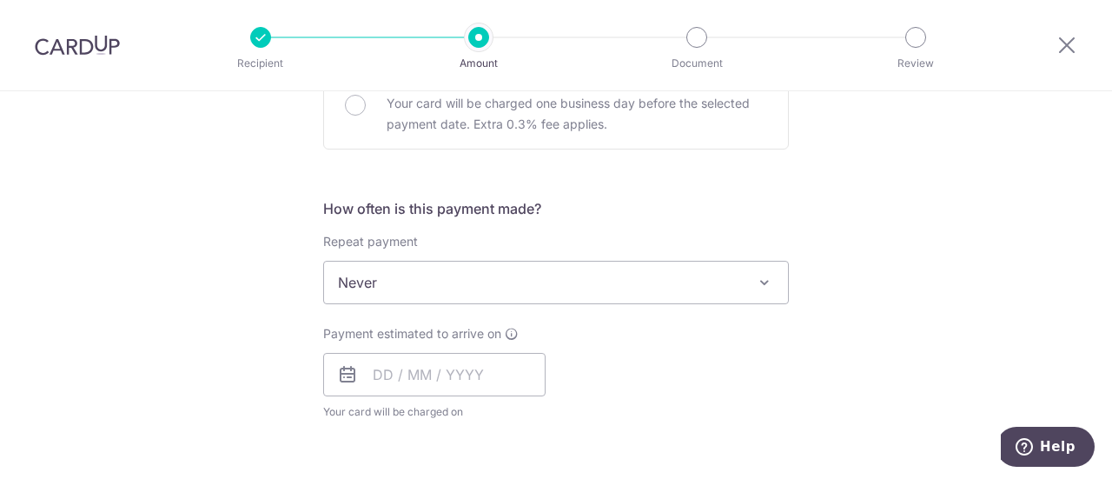
scroll to position [601, 0]
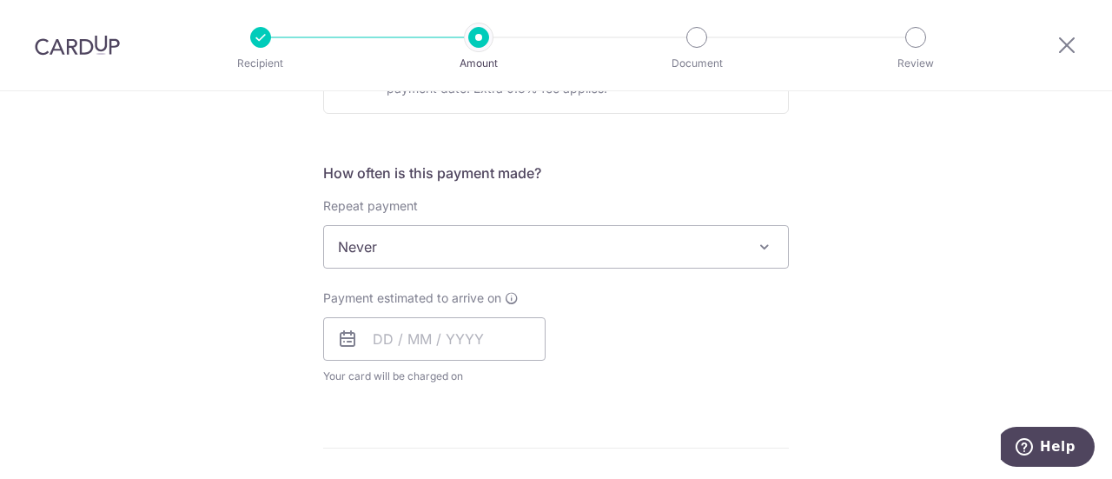
click at [723, 252] on span "Never" at bounding box center [556, 247] width 464 height 42
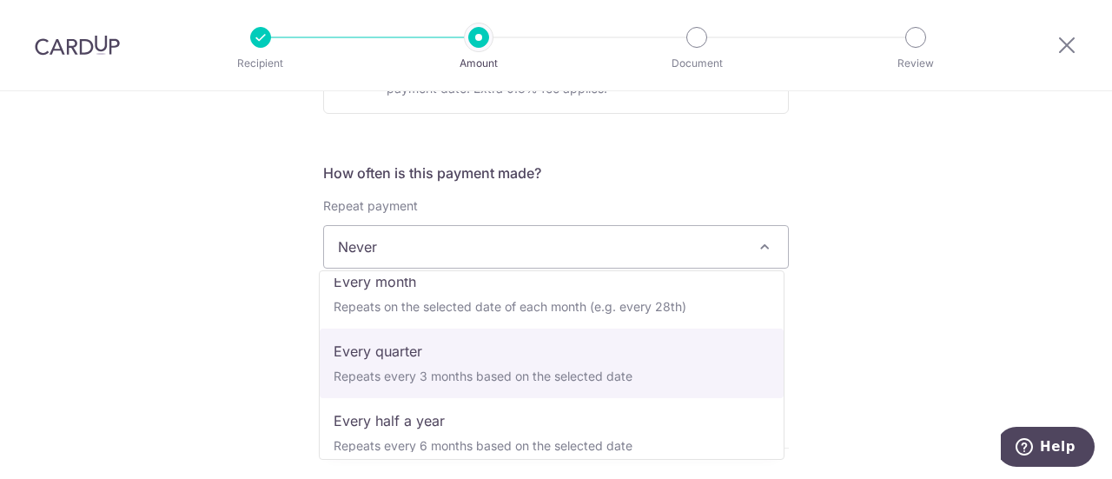
scroll to position [174, 0]
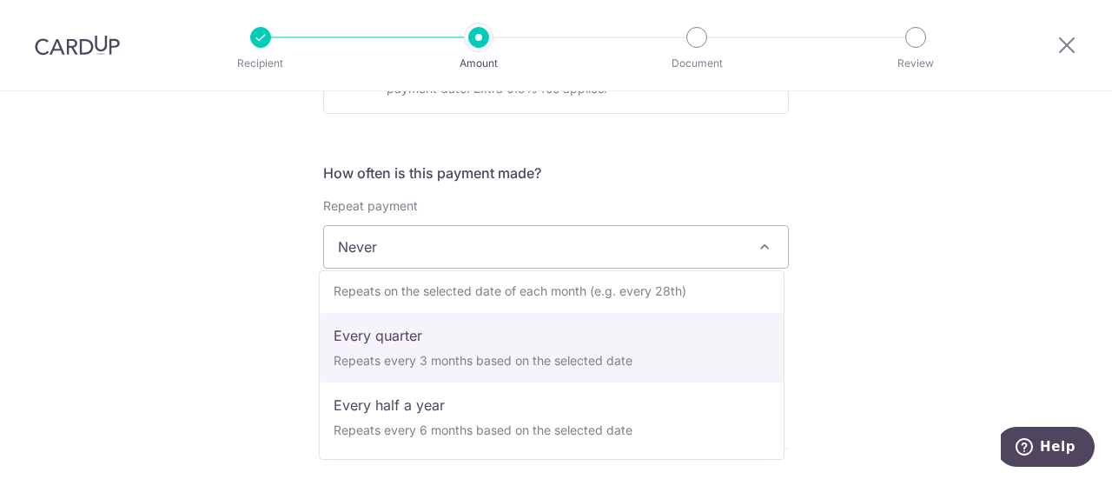
click at [871, 328] on div "Tell us more about your payment Enter payment amount SGD Select Card Select opt…" at bounding box center [556, 276] width 1112 height 1572
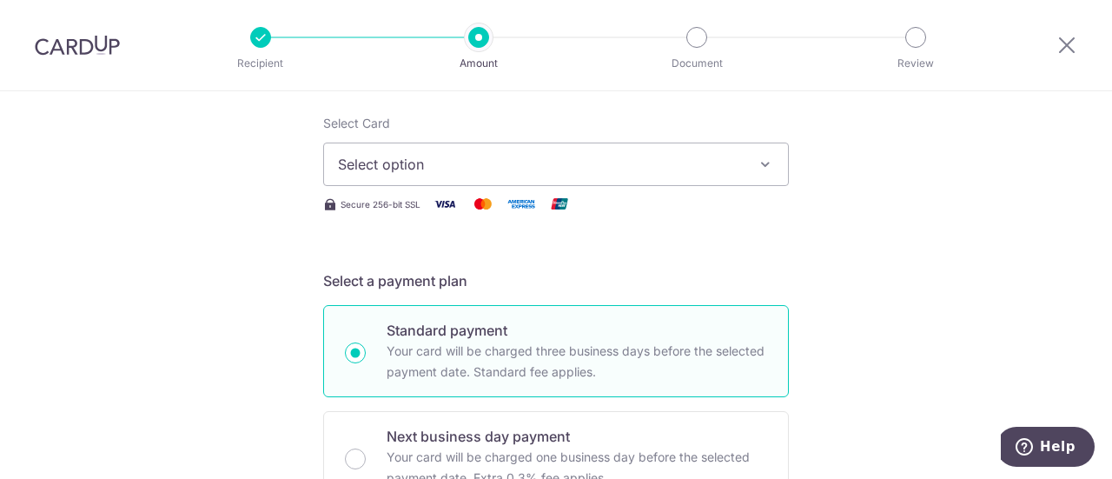
scroll to position [0, 0]
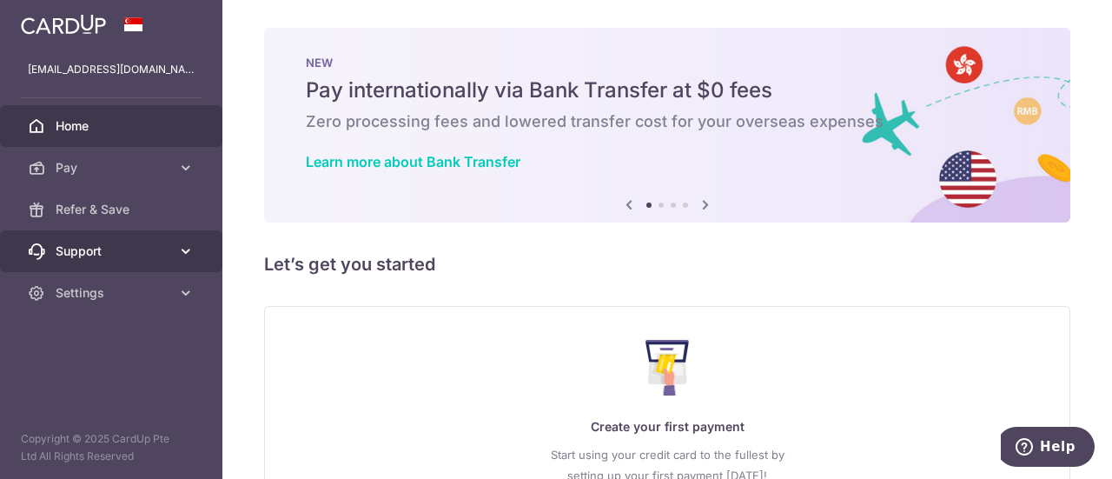
click at [116, 251] on span "Support" at bounding box center [113, 250] width 115 height 17
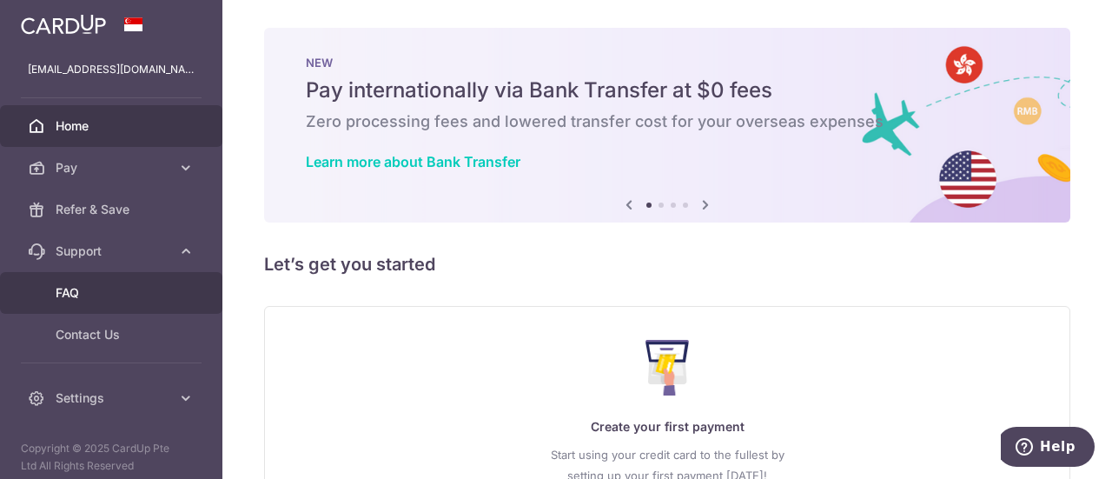
click at [82, 290] on span "FAQ" at bounding box center [113, 292] width 115 height 17
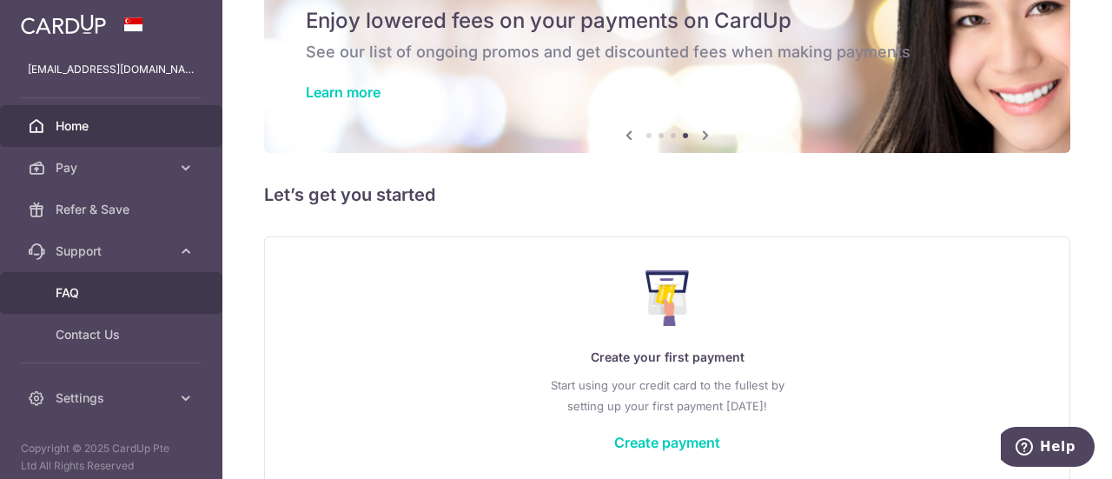
scroll to position [84, 0]
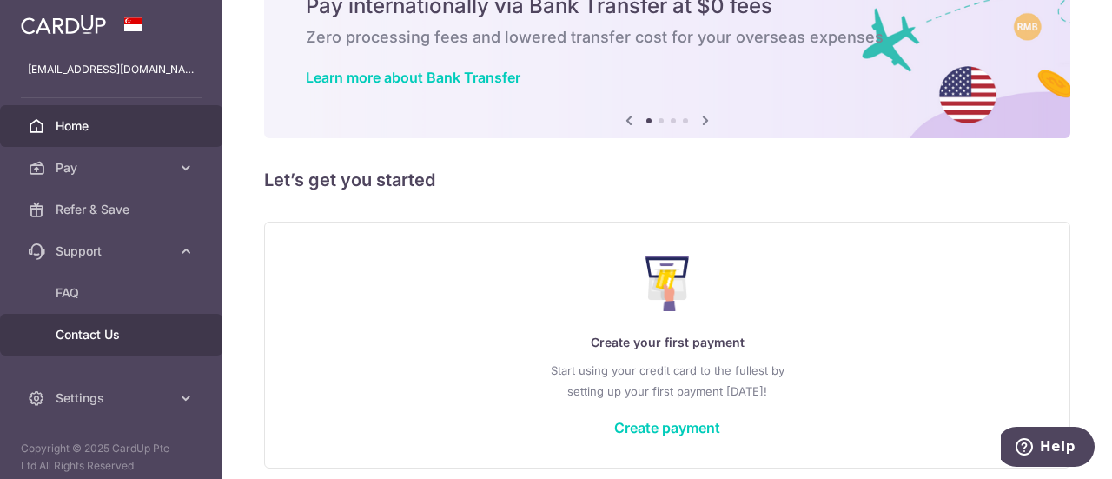
click at [107, 328] on span "Contact Us" at bounding box center [113, 334] width 115 height 17
